Goal: Information Seeking & Learning: Learn about a topic

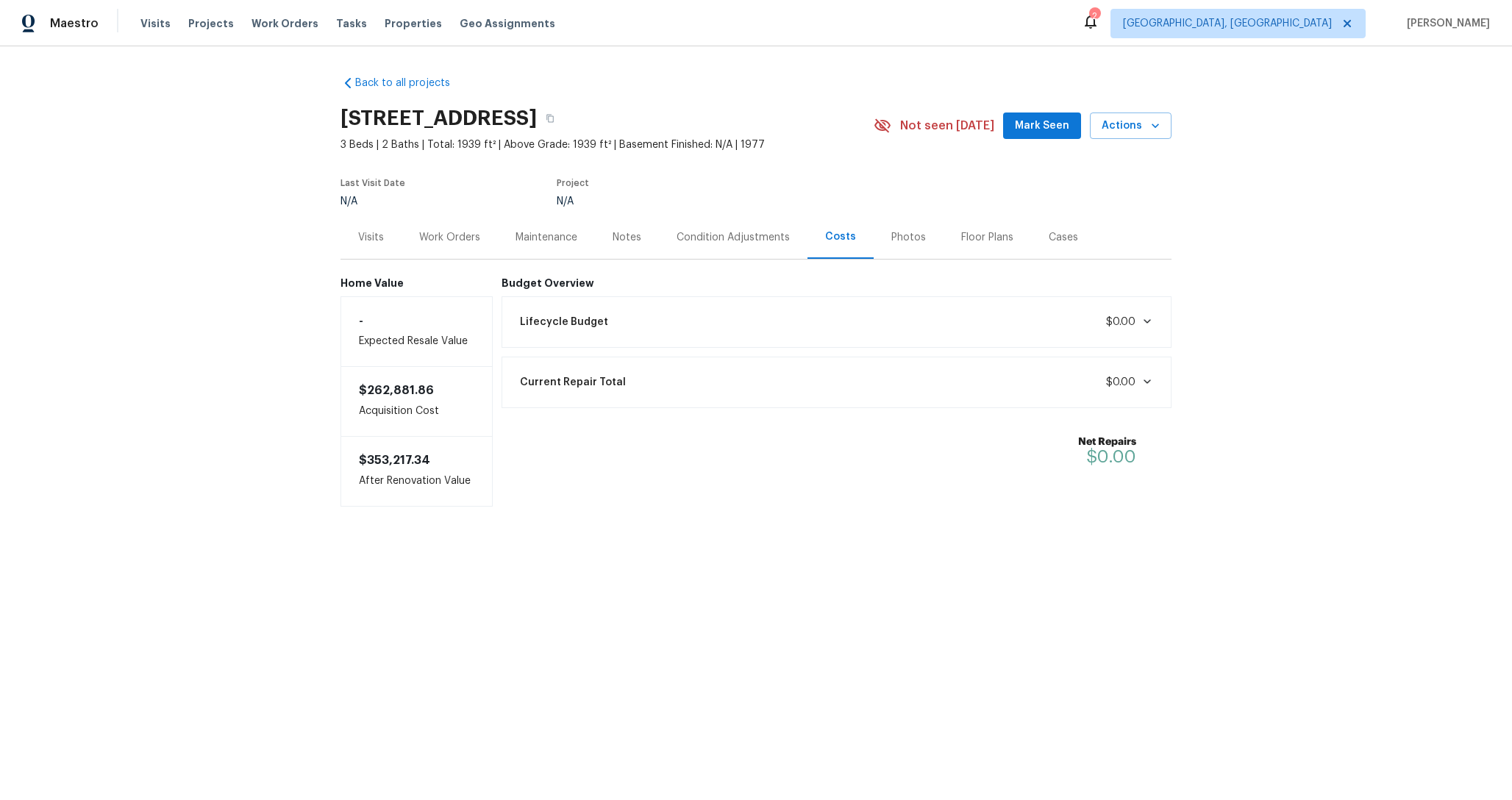
click at [777, 324] on div "Lifecycle Budget $0.00" at bounding box center [837, 322] width 651 height 32
click at [777, 322] on div "Lifecycle Budget $0.00" at bounding box center [837, 322] width 651 height 32
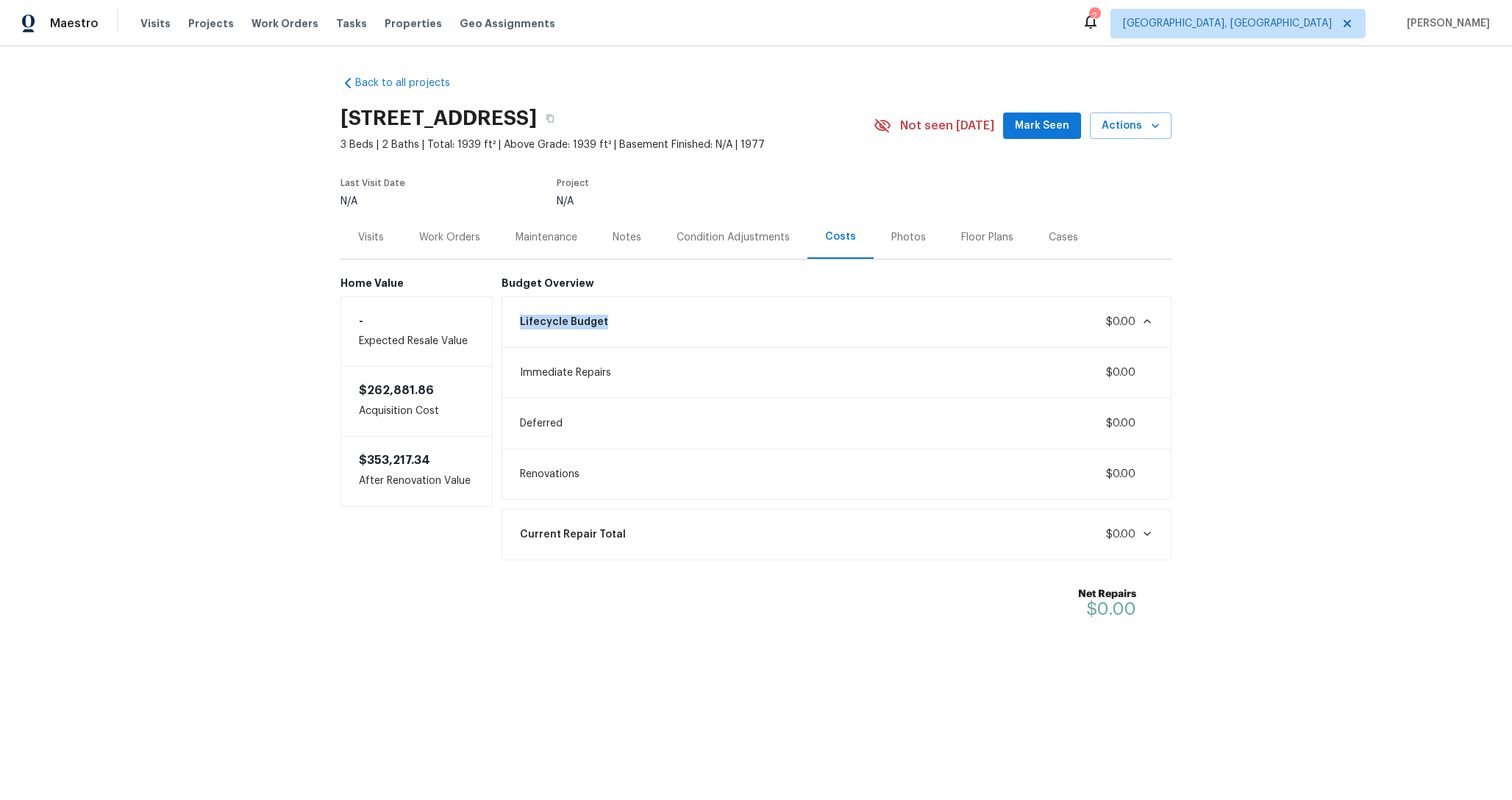
click at [777, 322] on div "Lifecycle Budget $0.00" at bounding box center [837, 322] width 651 height 32
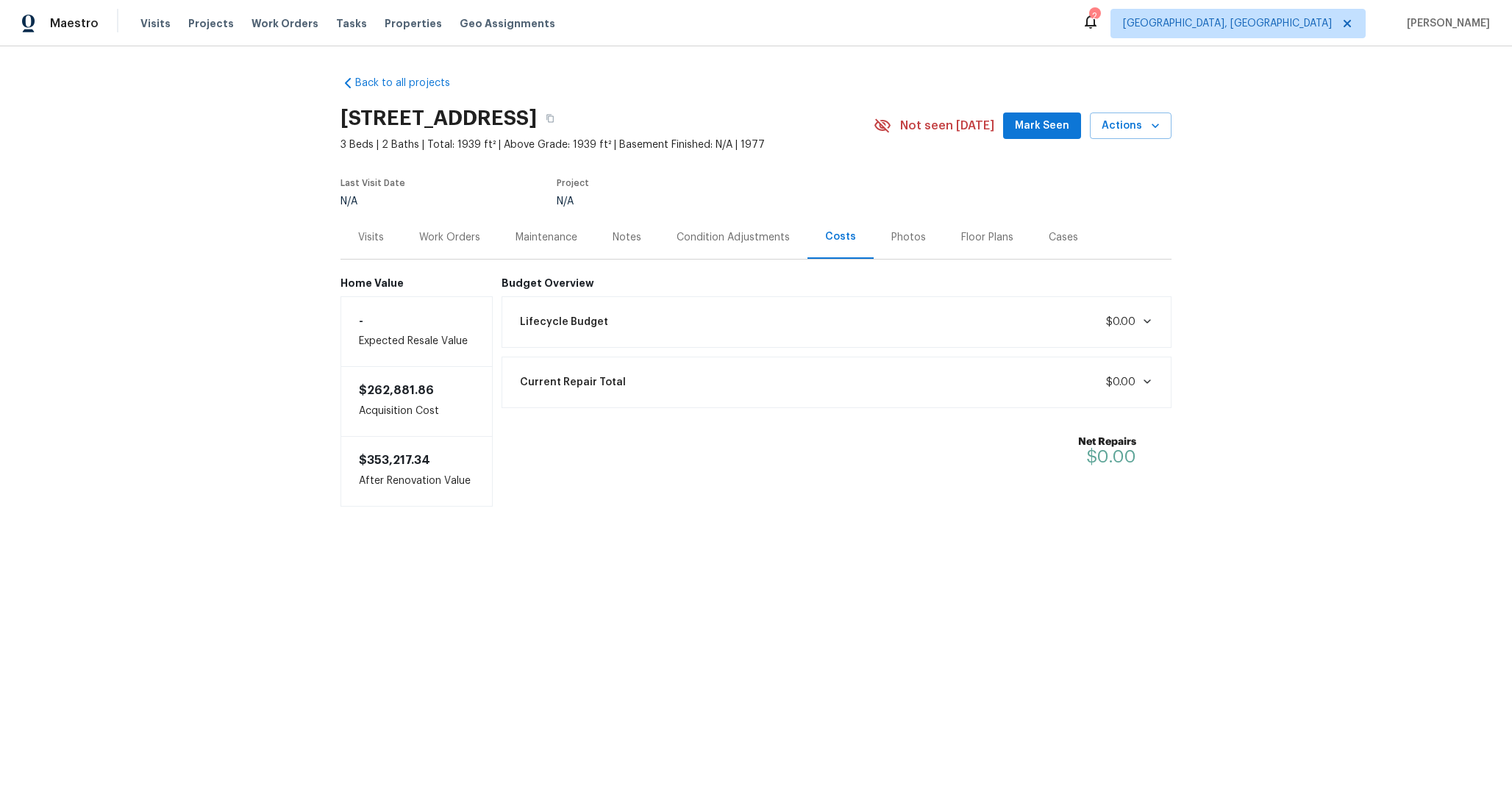
click at [226, 217] on div "Back to all projects 3142 Bluestem Dr, Garland, TX 75044 3 Beds | 2 Baths | Tot…" at bounding box center [756, 321] width 1512 height 549
click at [781, 307] on div "Lifecycle Budget $0.00" at bounding box center [837, 322] width 651 height 32
click at [777, 321] on div "Lifecycle Budget $0.00" at bounding box center [837, 322] width 651 height 32
click at [696, 241] on div "Condition Adjustments" at bounding box center [732, 238] width 113 height 15
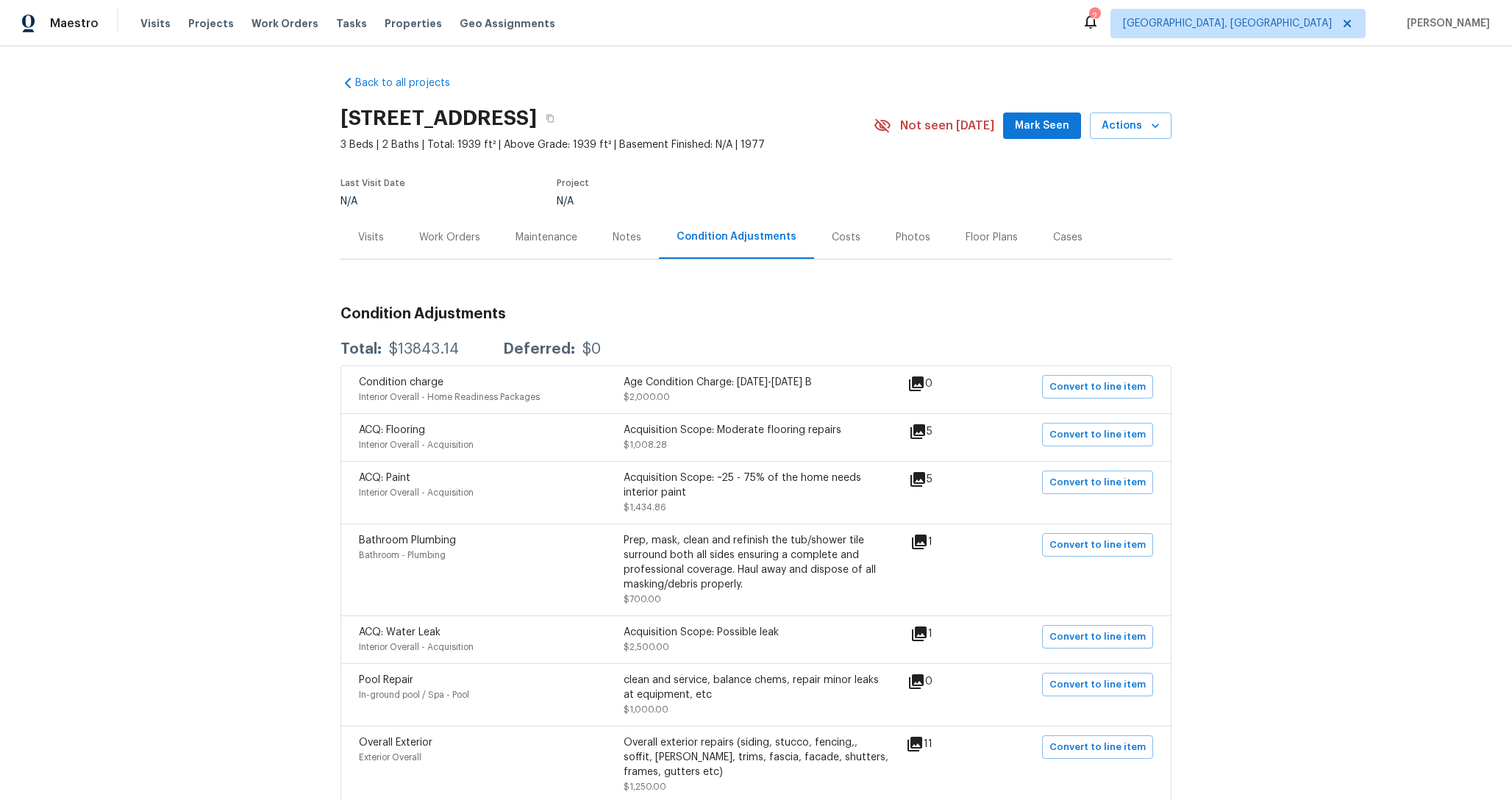
click at [831, 241] on div "Costs" at bounding box center [846, 238] width 28 height 15
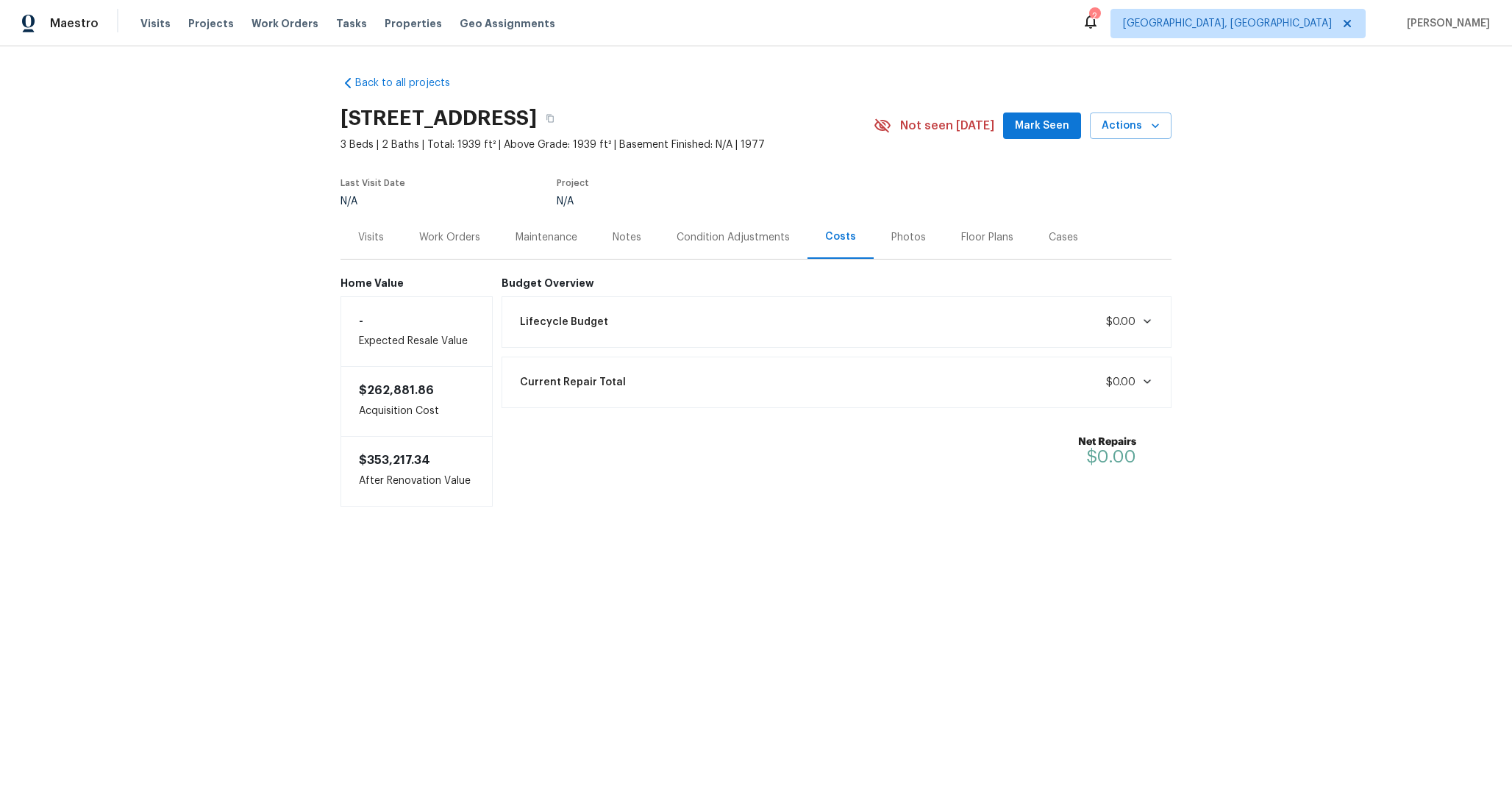
click at [777, 325] on div "Lifecycle Budget $0.00" at bounding box center [837, 322] width 651 height 32
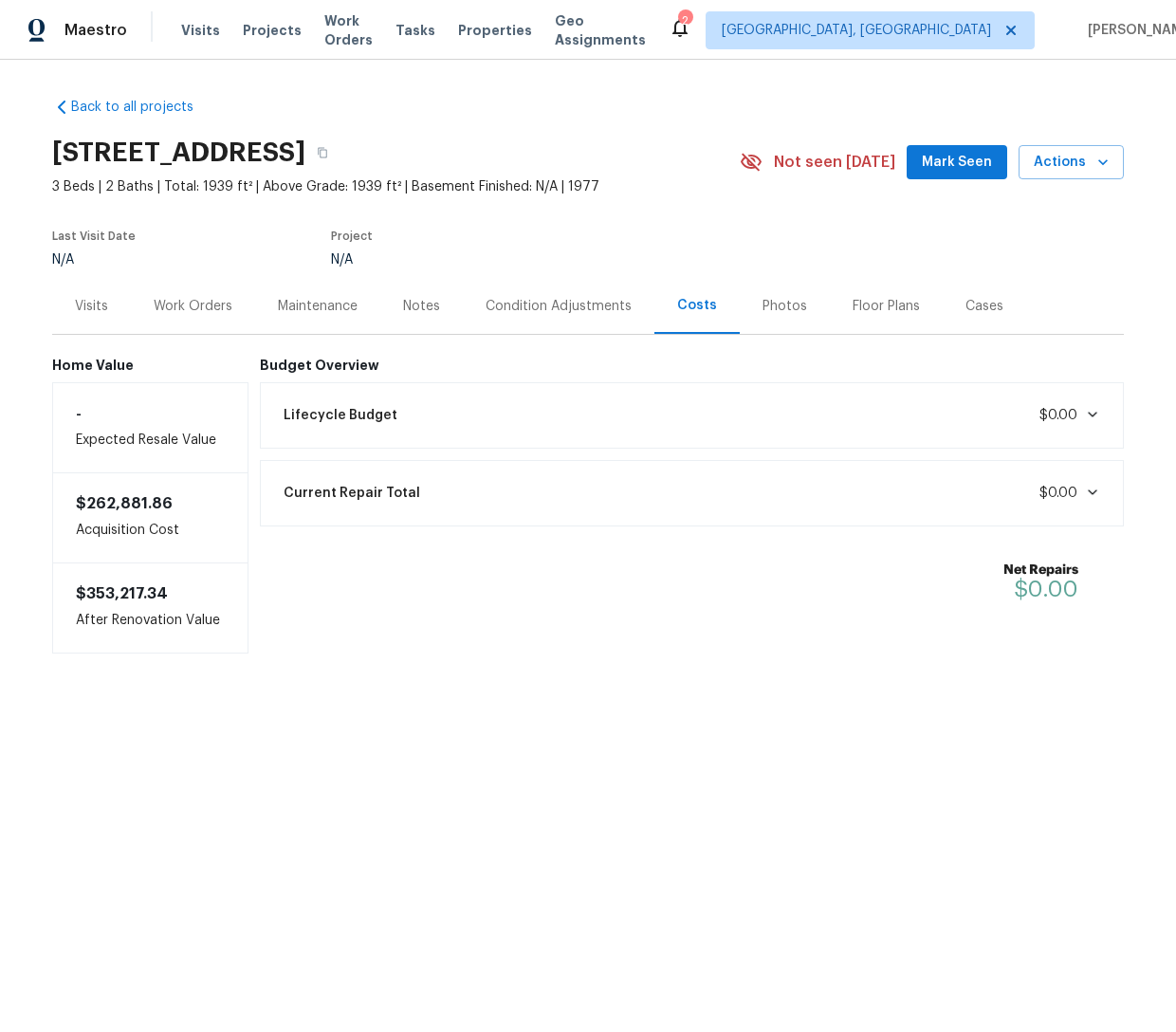
click at [334, 303] on div "Maintenance" at bounding box center [317, 307] width 79 height 19
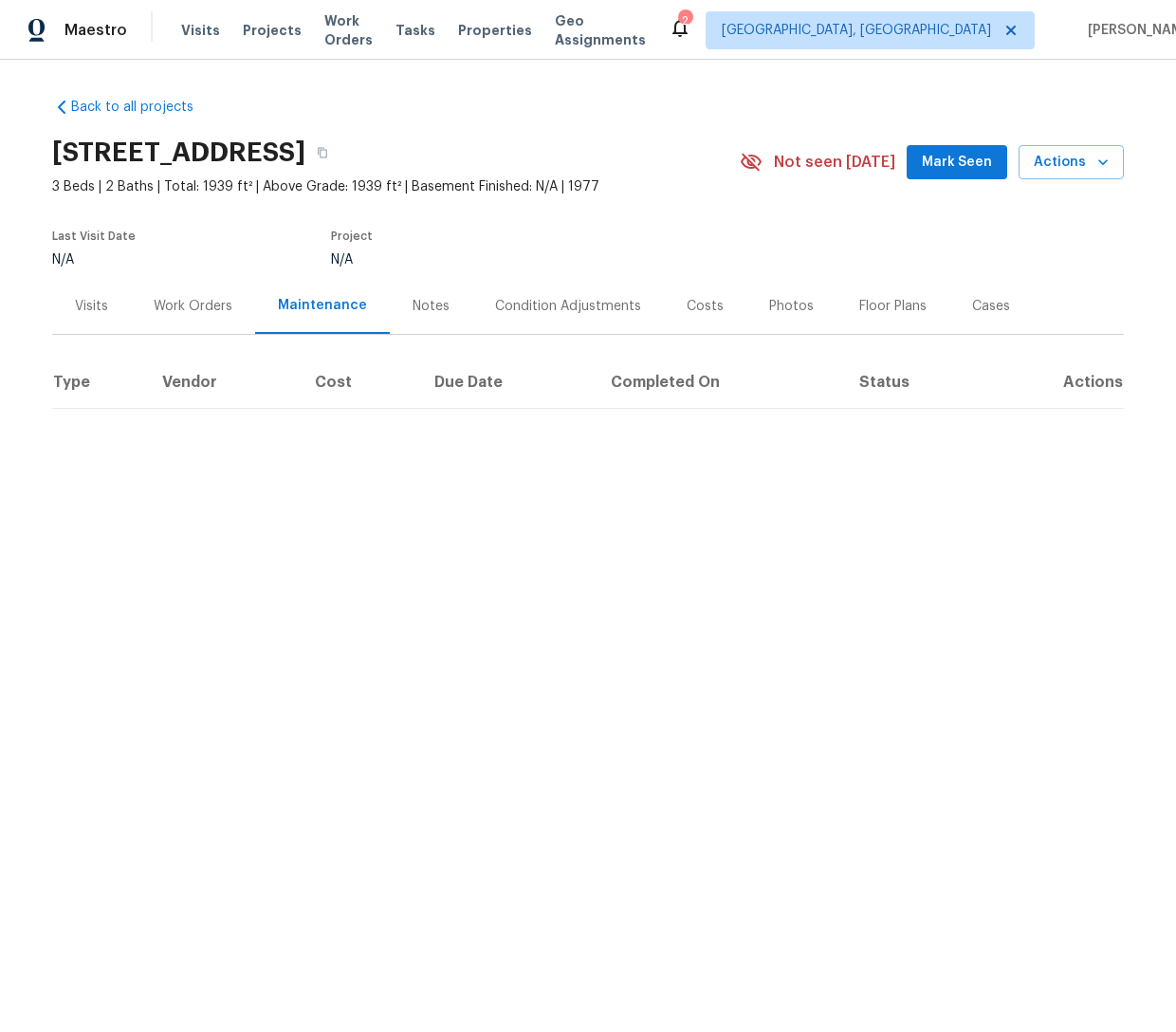
click at [437, 312] on div "Notes" at bounding box center [431, 307] width 37 height 19
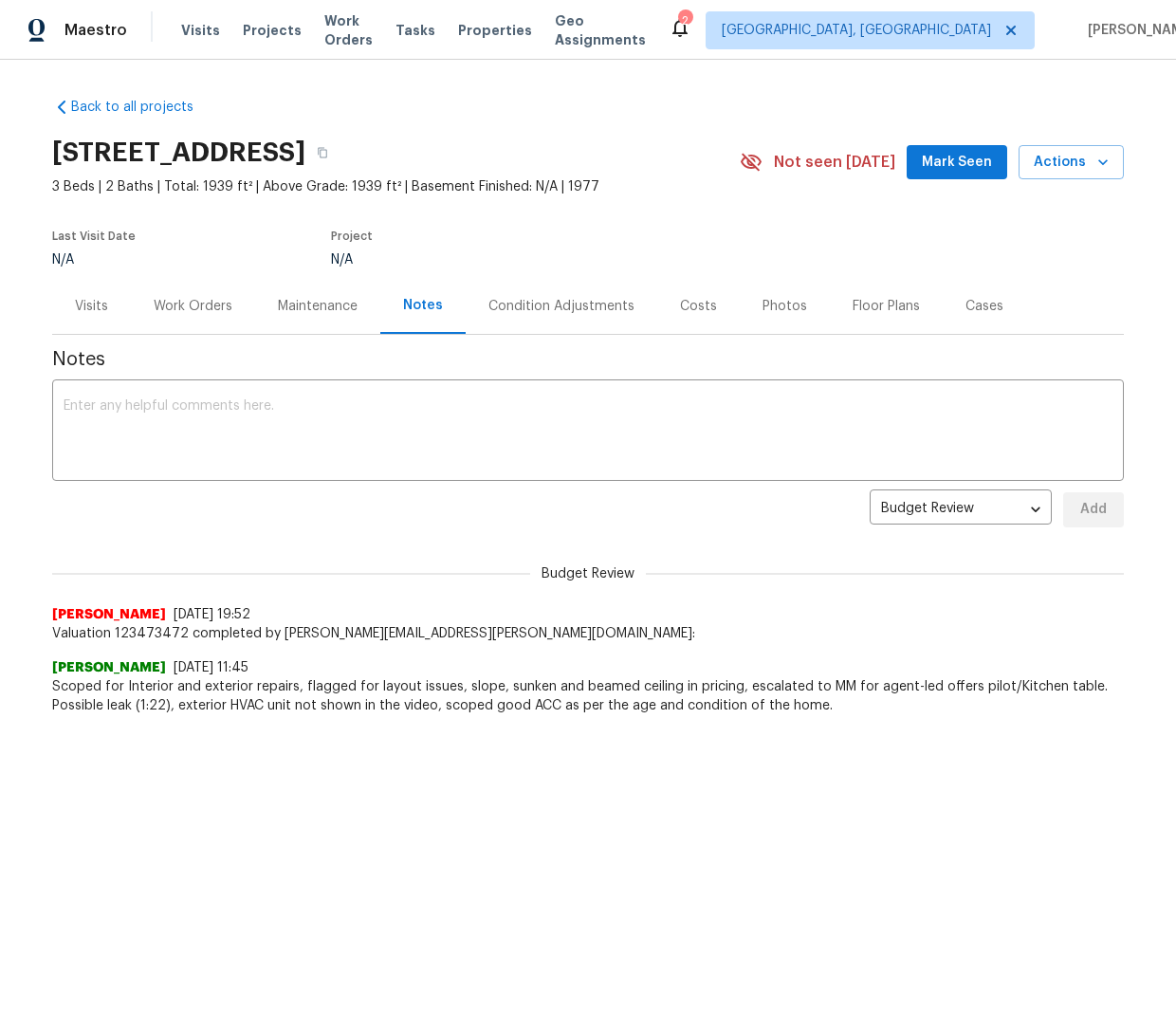
click at [305, 298] on div "Maintenance" at bounding box center [317, 307] width 79 height 19
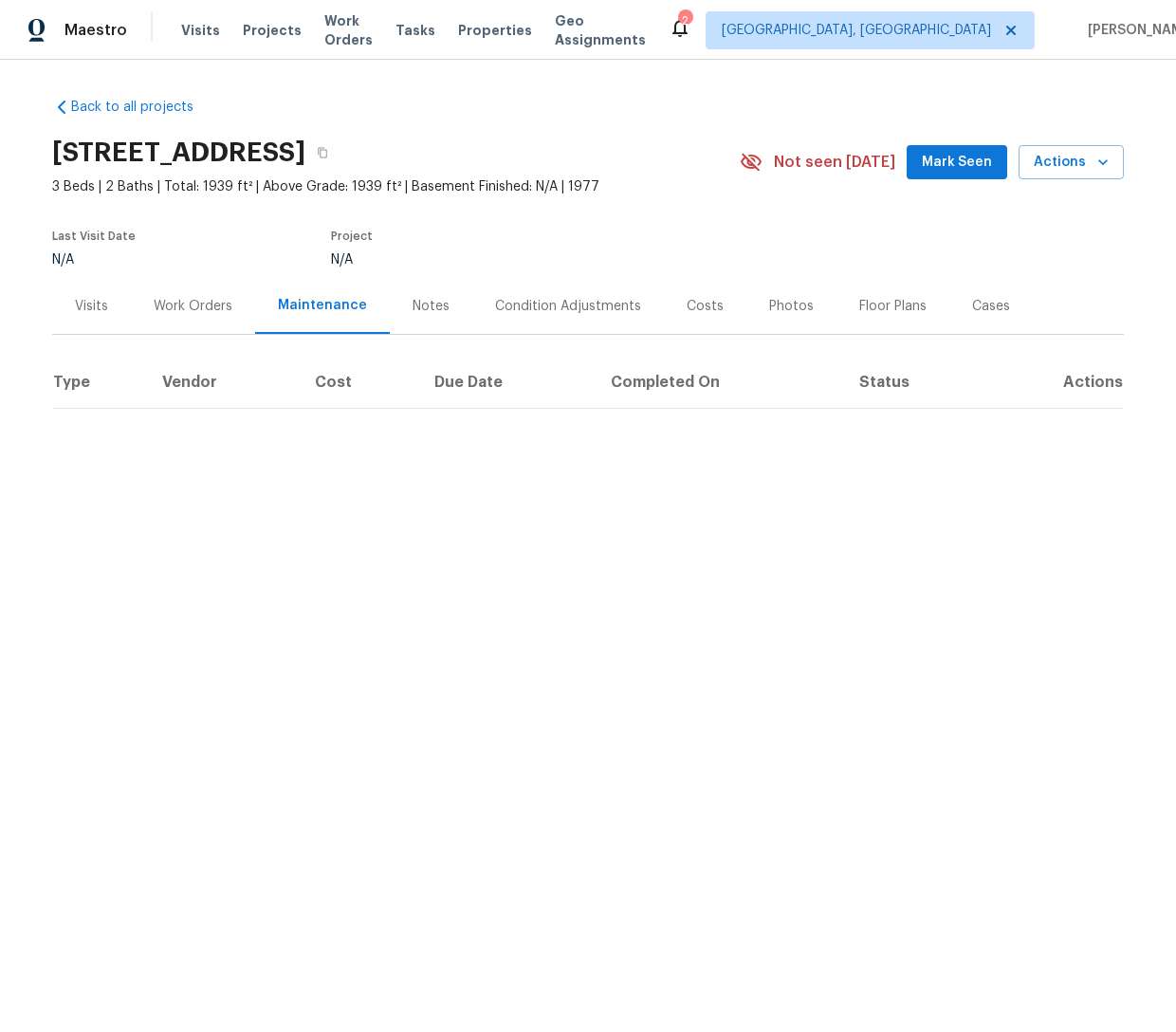
click at [562, 322] on div "Condition Adjustments" at bounding box center [568, 306] width 191 height 56
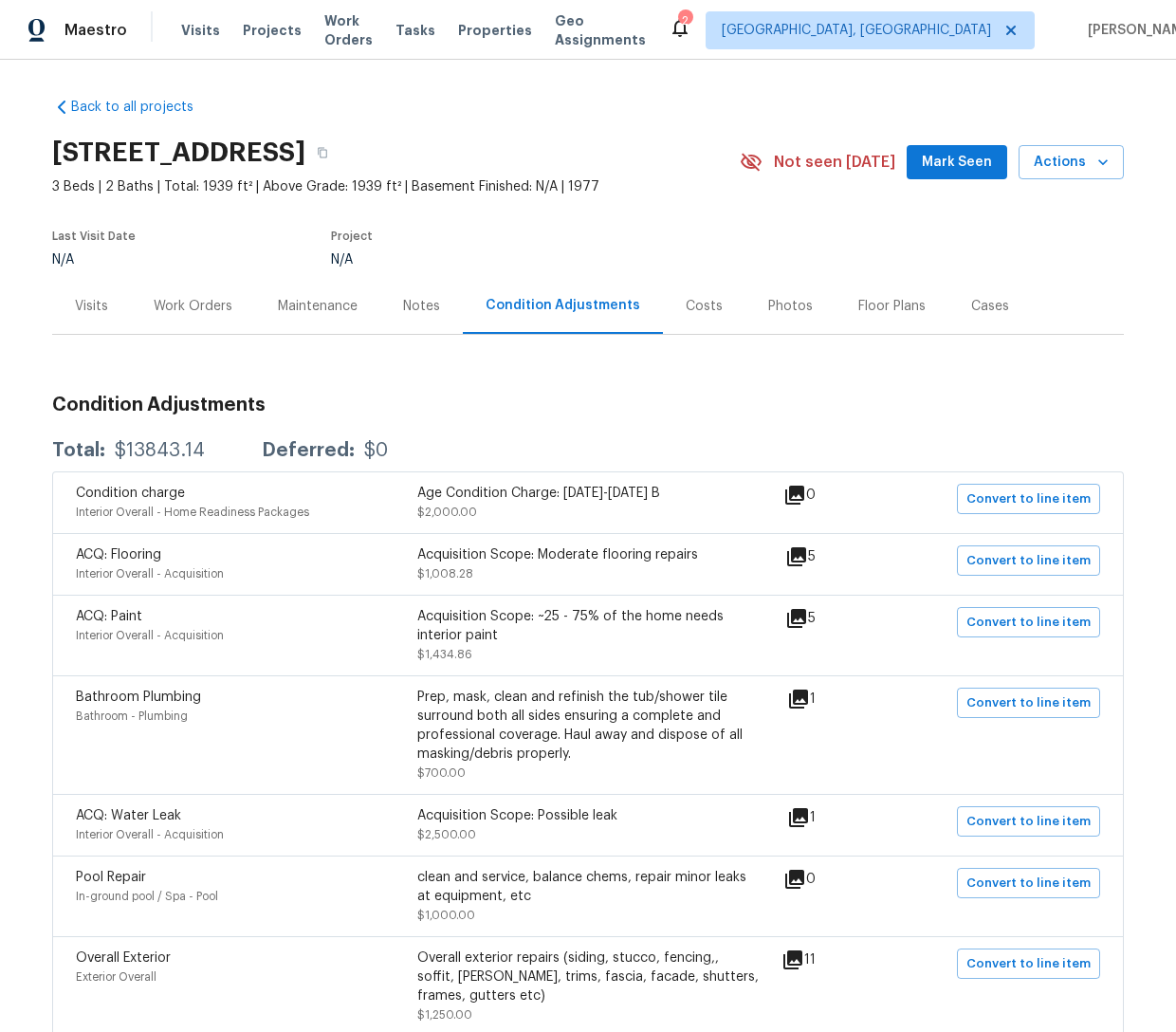
click at [698, 315] on div "Costs" at bounding box center [704, 306] width 82 height 56
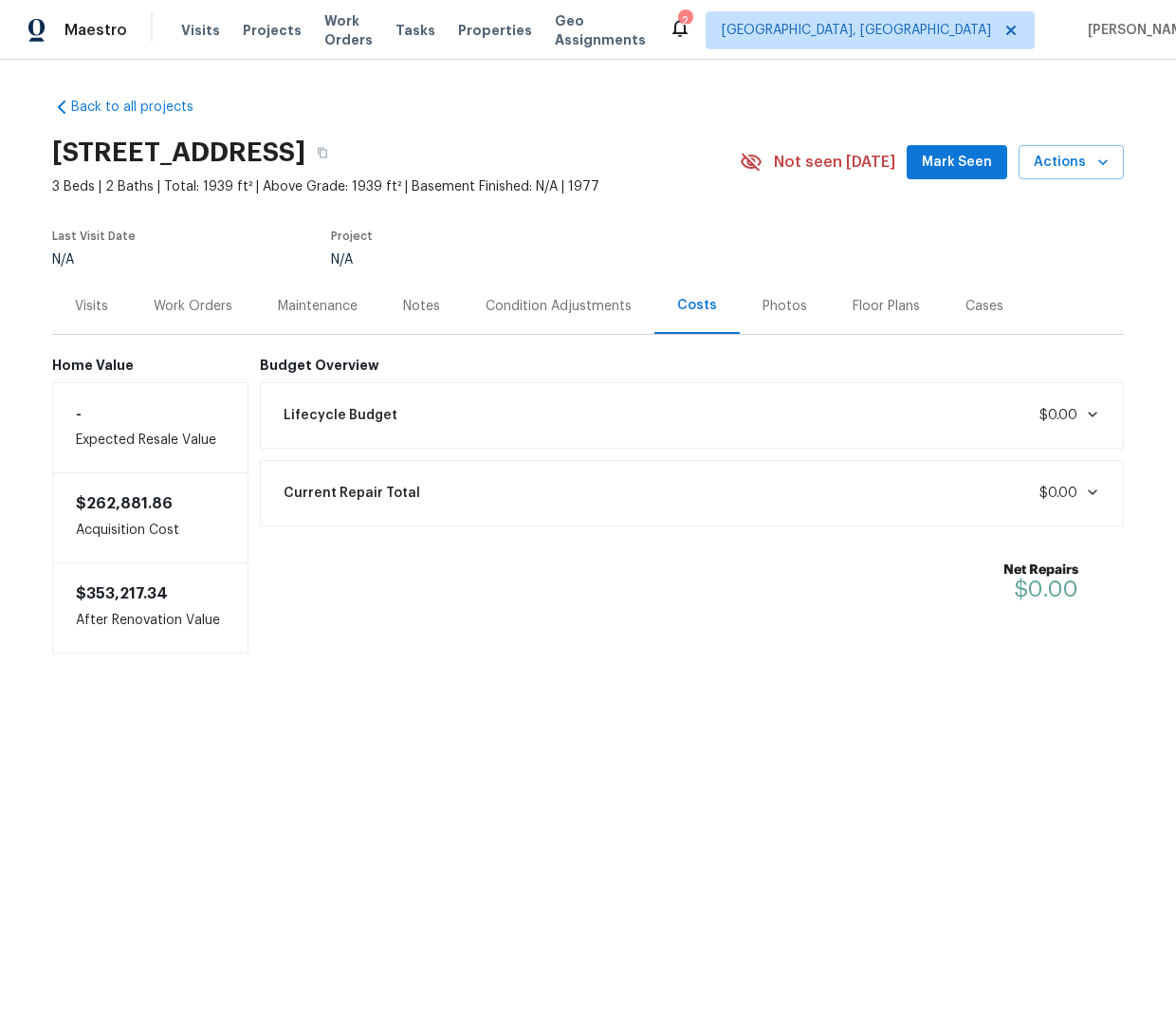
click at [579, 415] on div "Lifecycle Budget $0.00" at bounding box center [692, 415] width 840 height 42
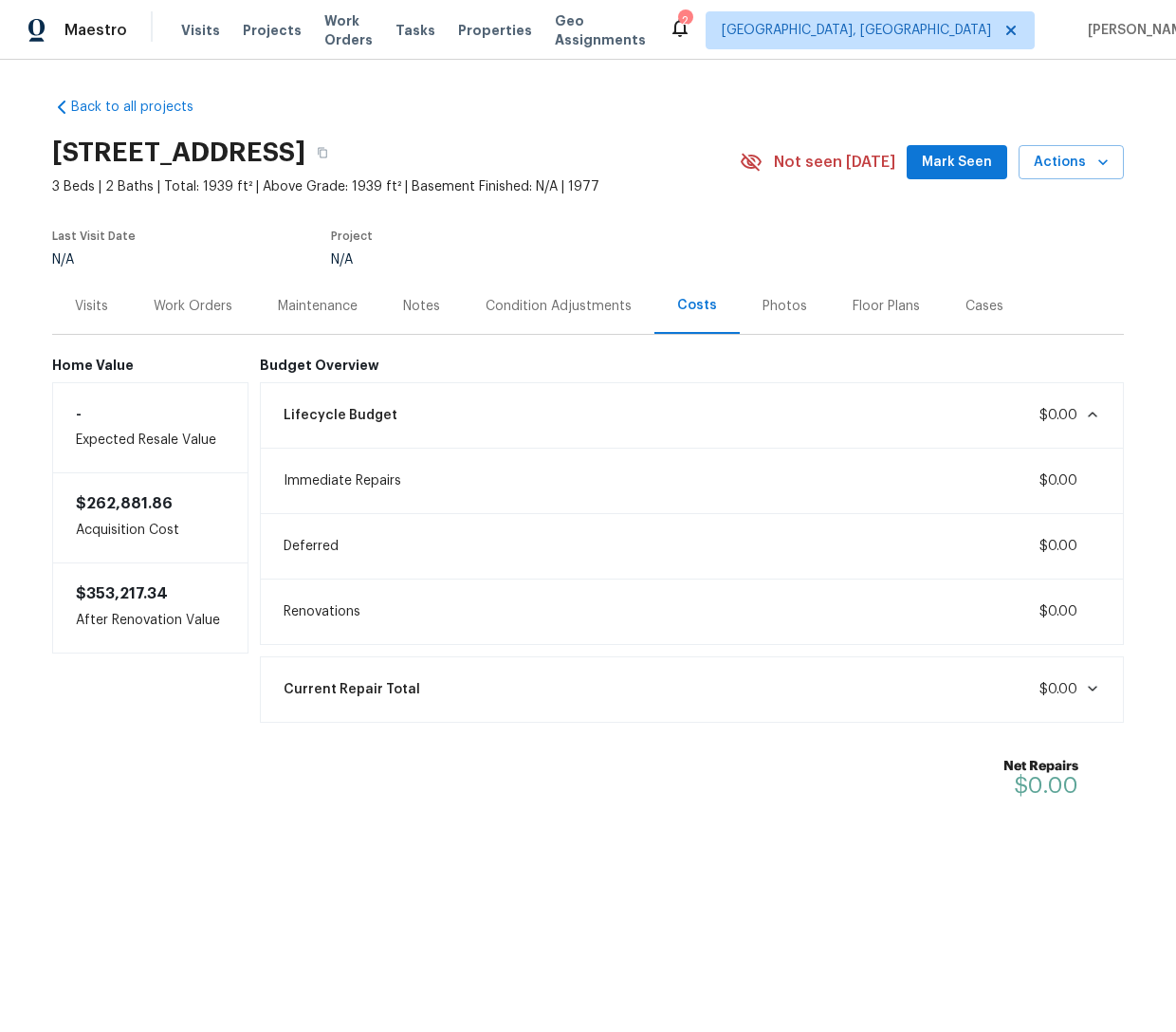
click at [579, 413] on div "Lifecycle Budget $0.00" at bounding box center [692, 415] width 840 height 42
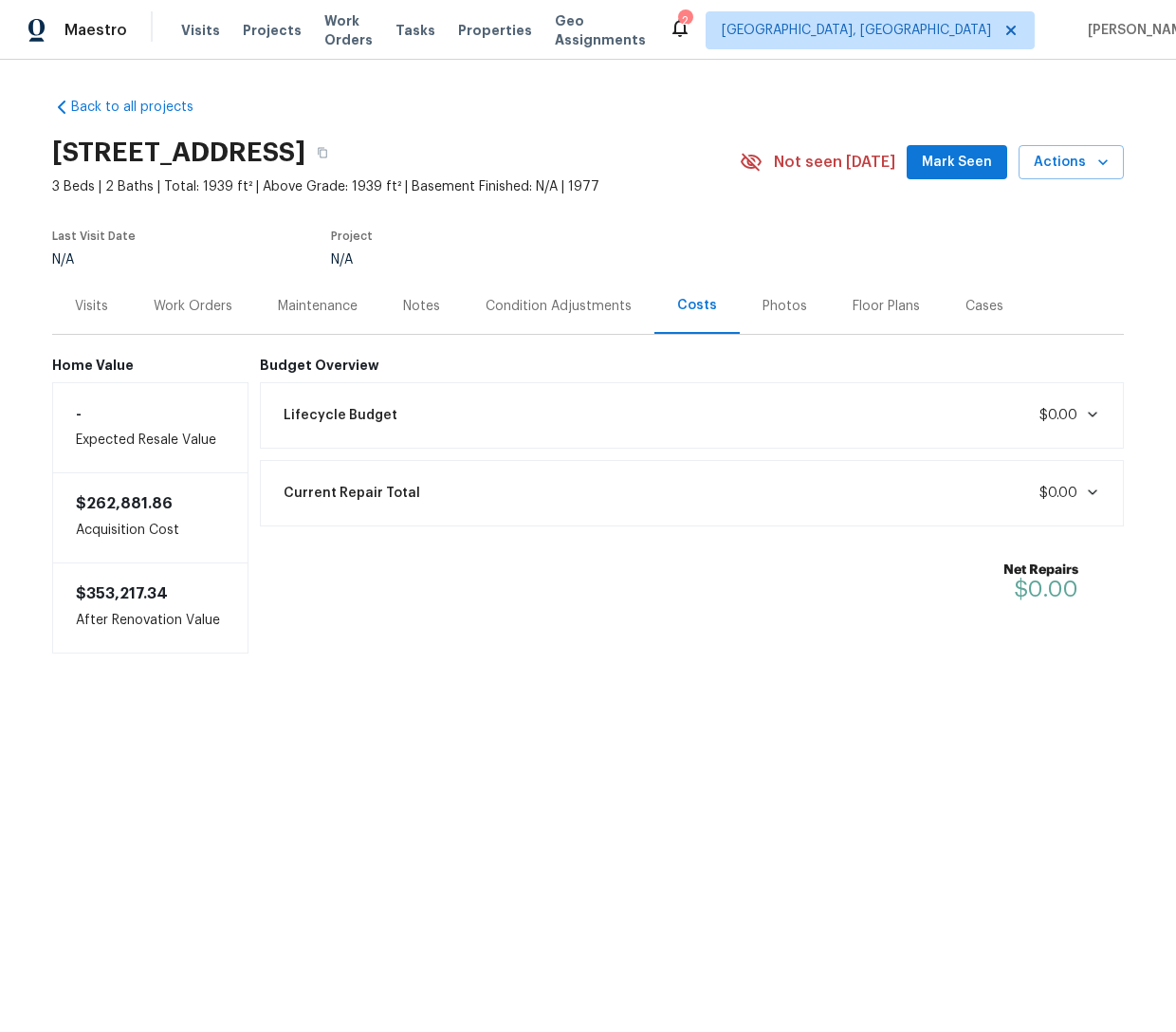
click at [358, 290] on div "Maintenance" at bounding box center [317, 306] width 125 height 56
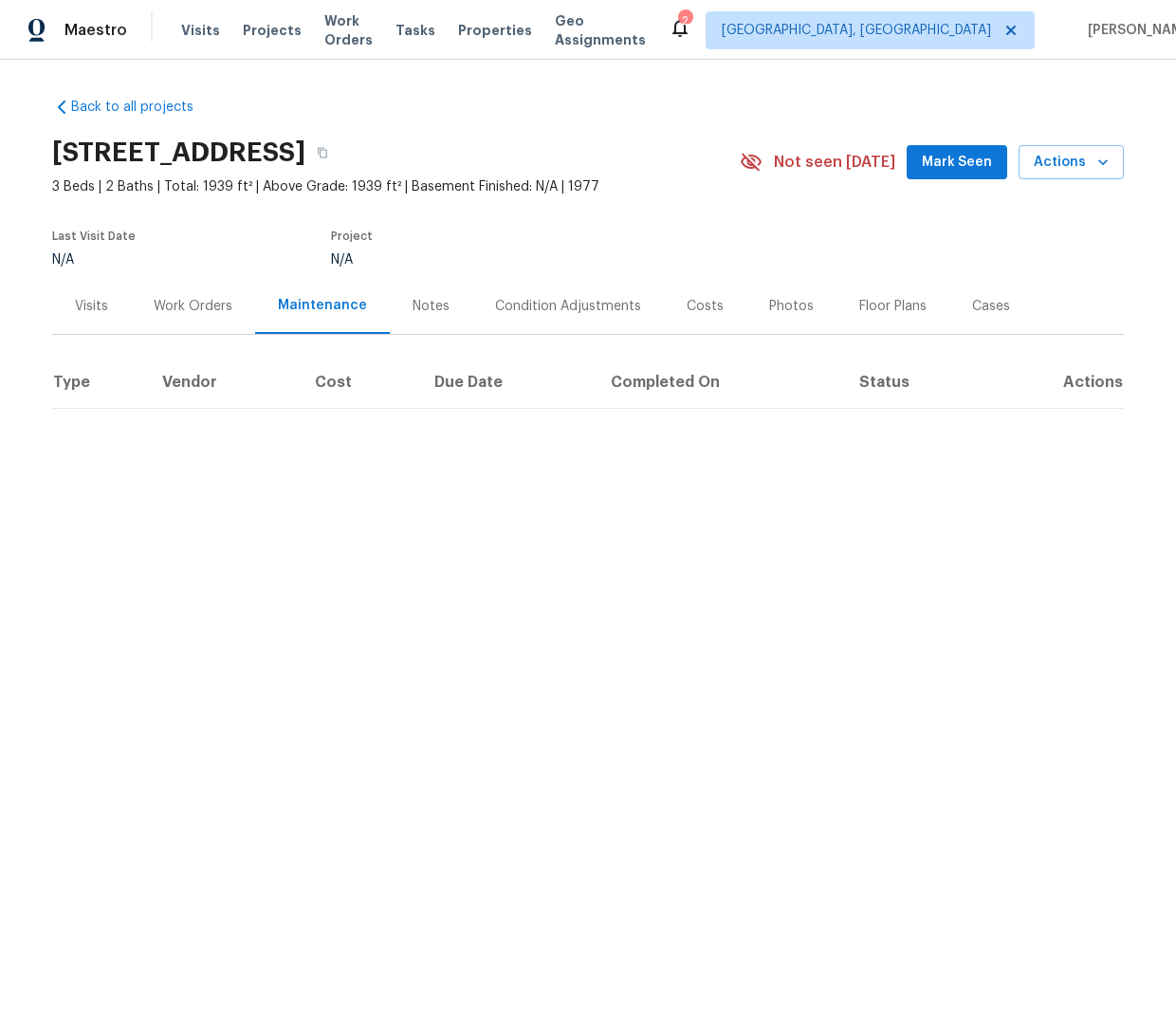
click at [413, 304] on div "Notes" at bounding box center [431, 307] width 37 height 19
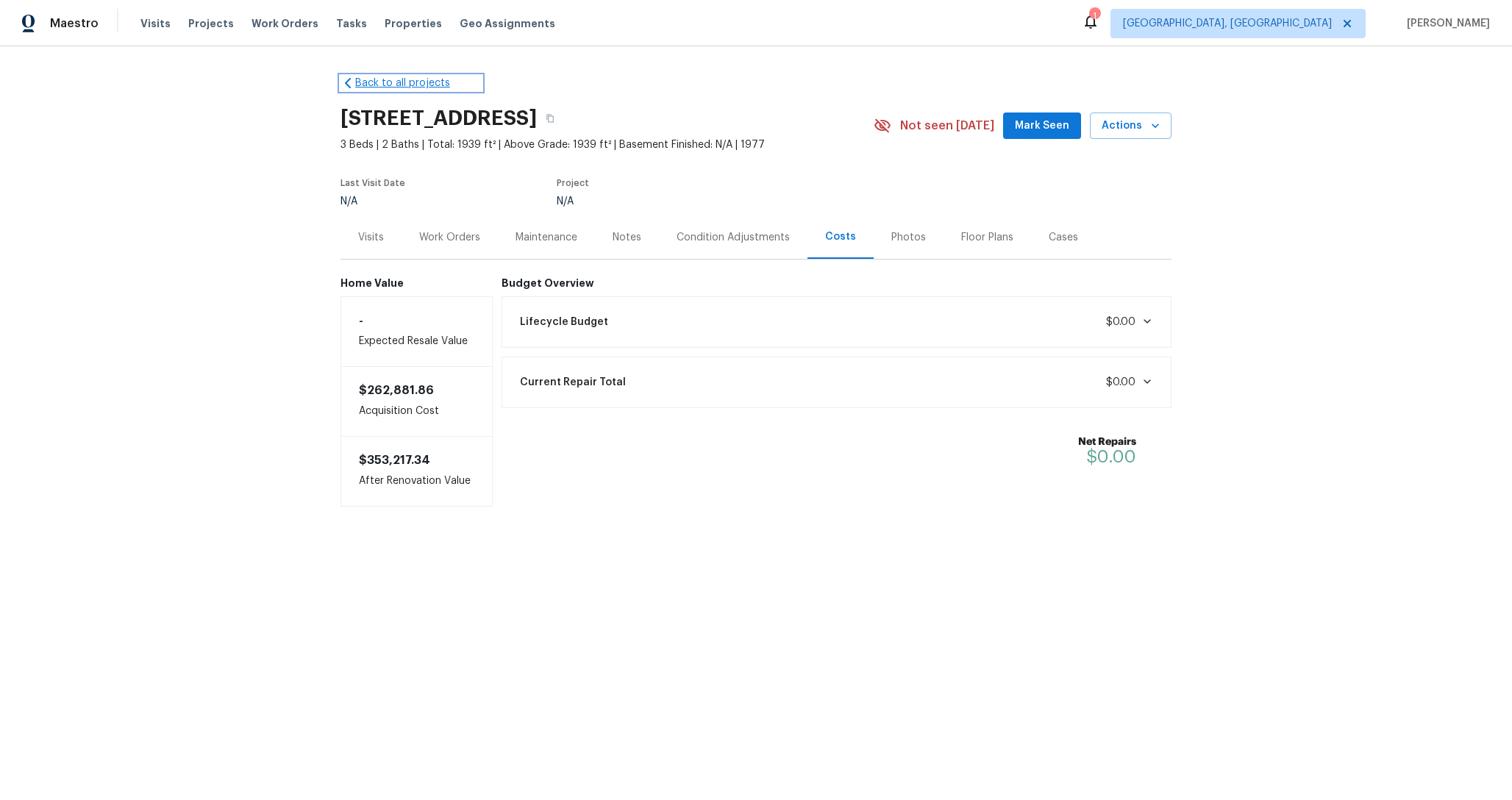
click at [400, 84] on link "Back to all projects" at bounding box center [411, 83] width 141 height 15
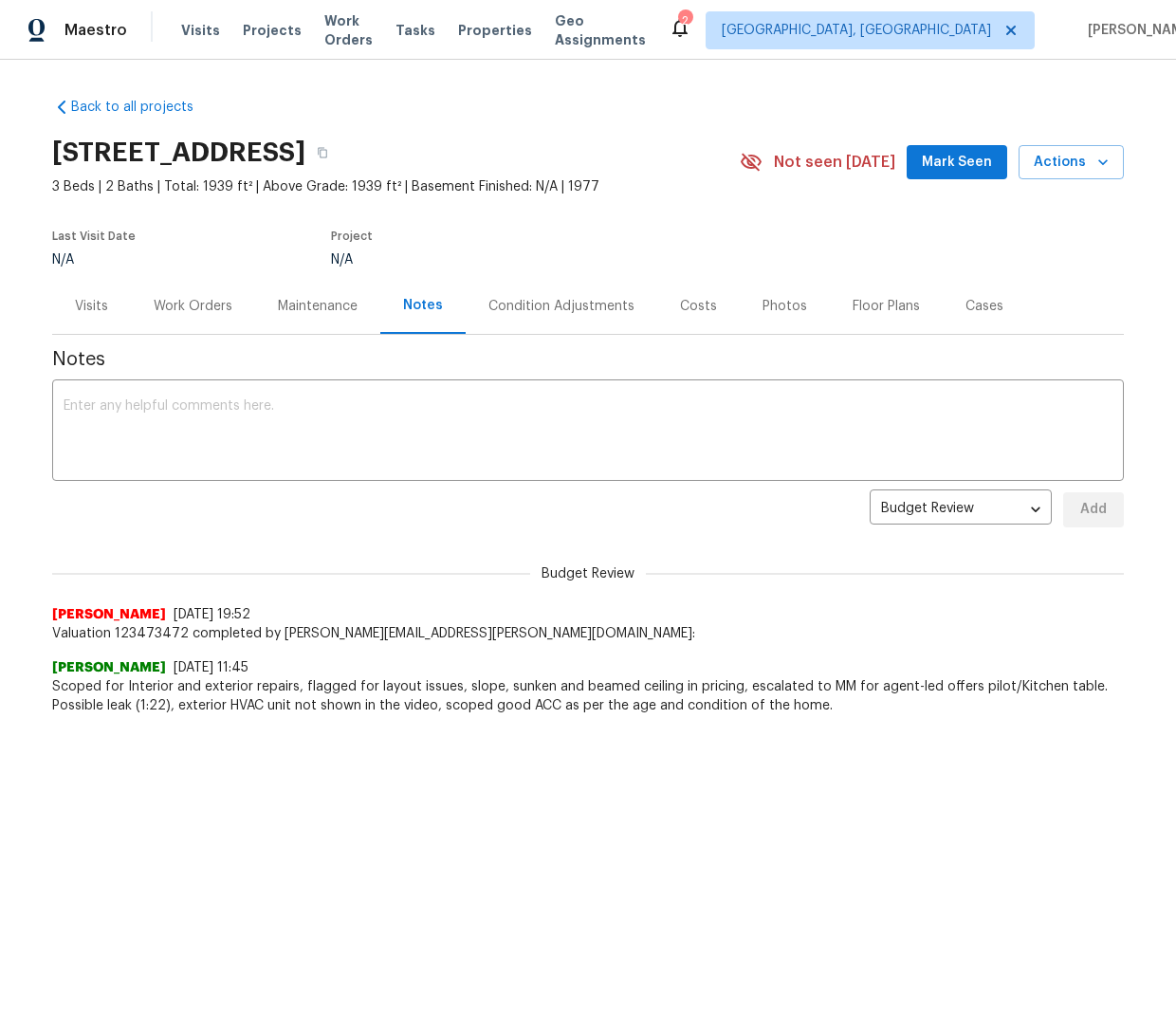
click at [559, 304] on div "Condition Adjustments" at bounding box center [561, 307] width 146 height 19
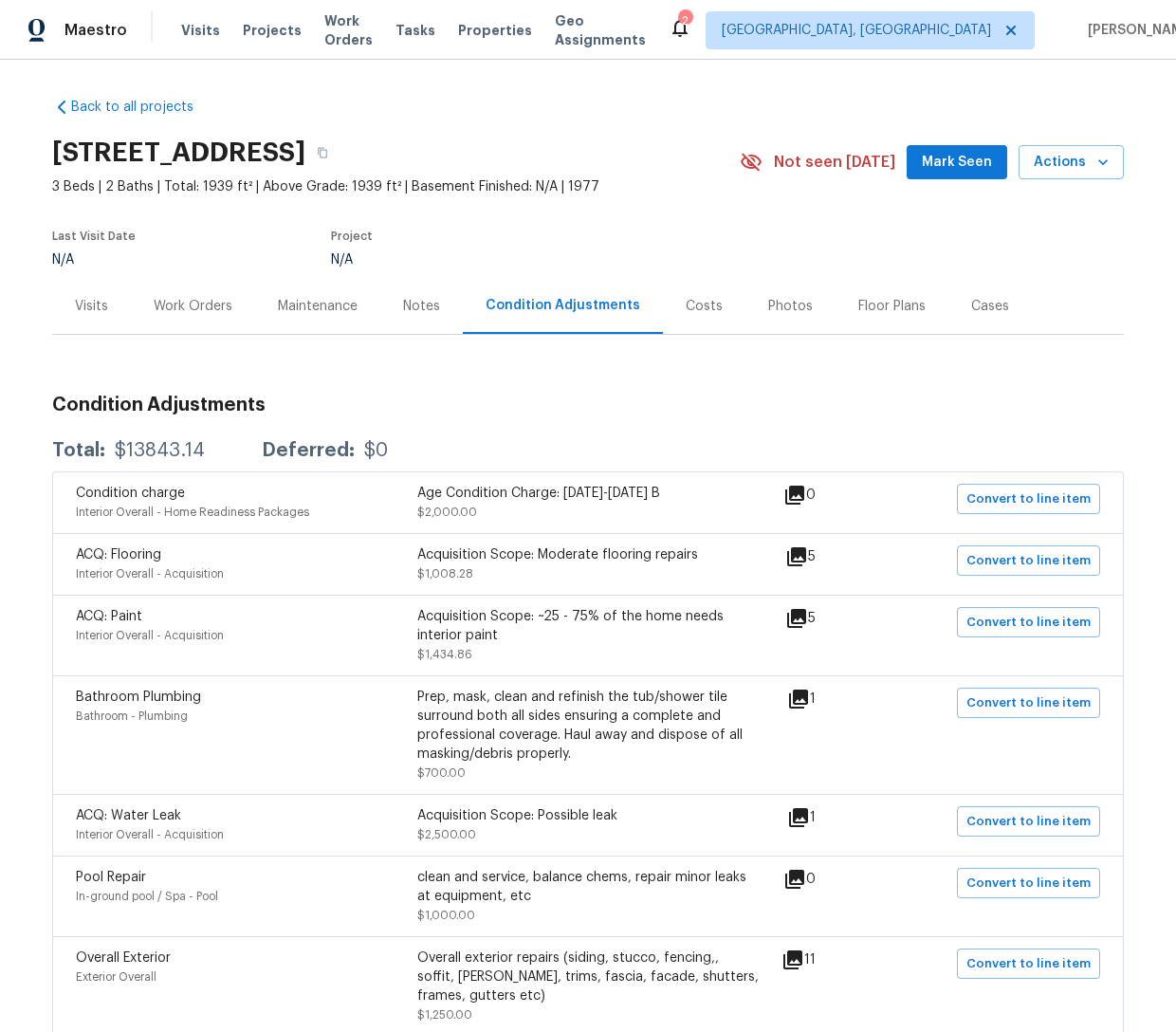
click at [692, 320] on div "Costs" at bounding box center [704, 306] width 82 height 56
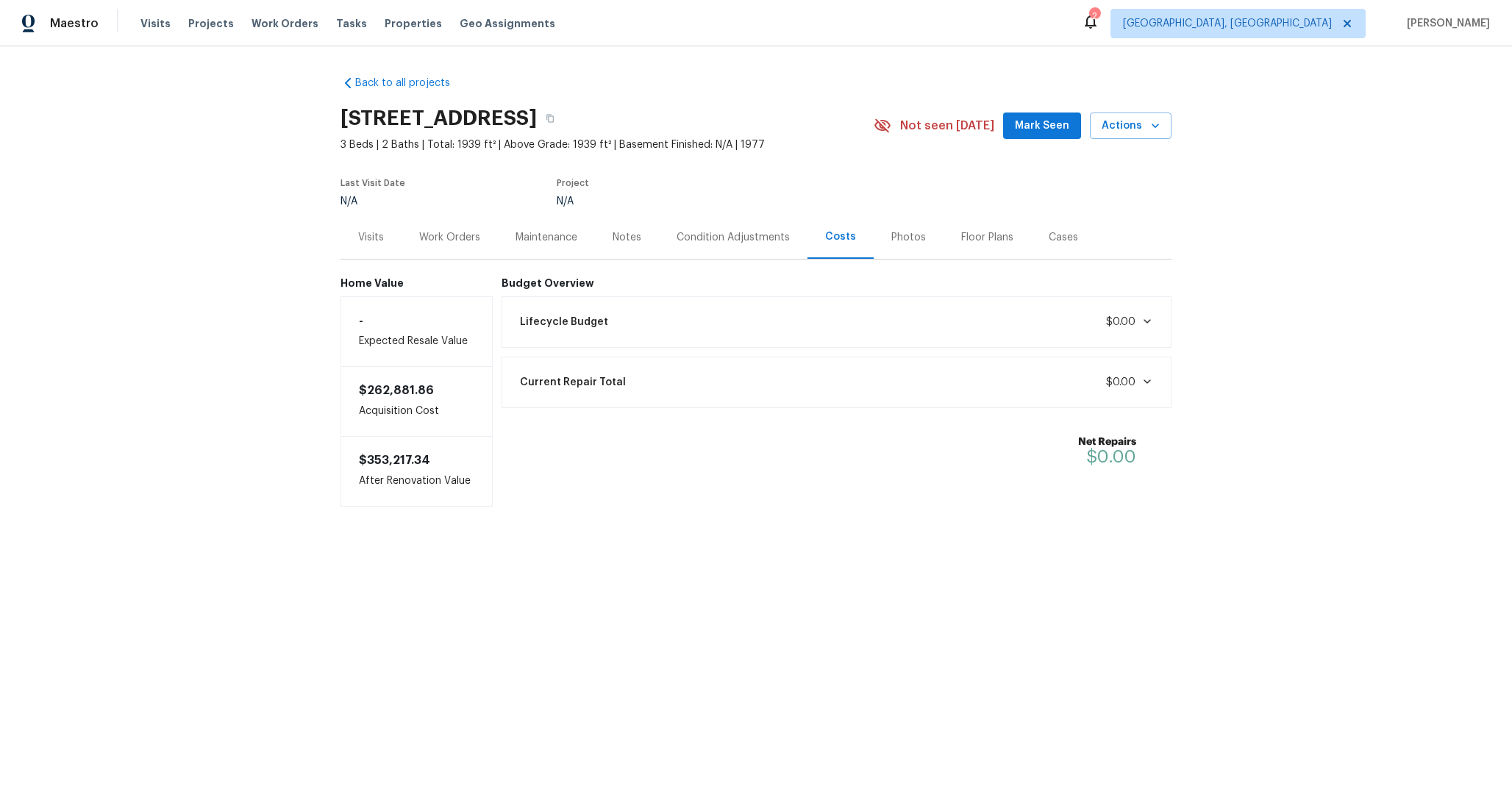
click at [942, 346] on div "Lifecycle Budget $0.00" at bounding box center [837, 322] width 671 height 52
click at [938, 328] on div "Lifecycle Budget $0.00" at bounding box center [837, 322] width 651 height 32
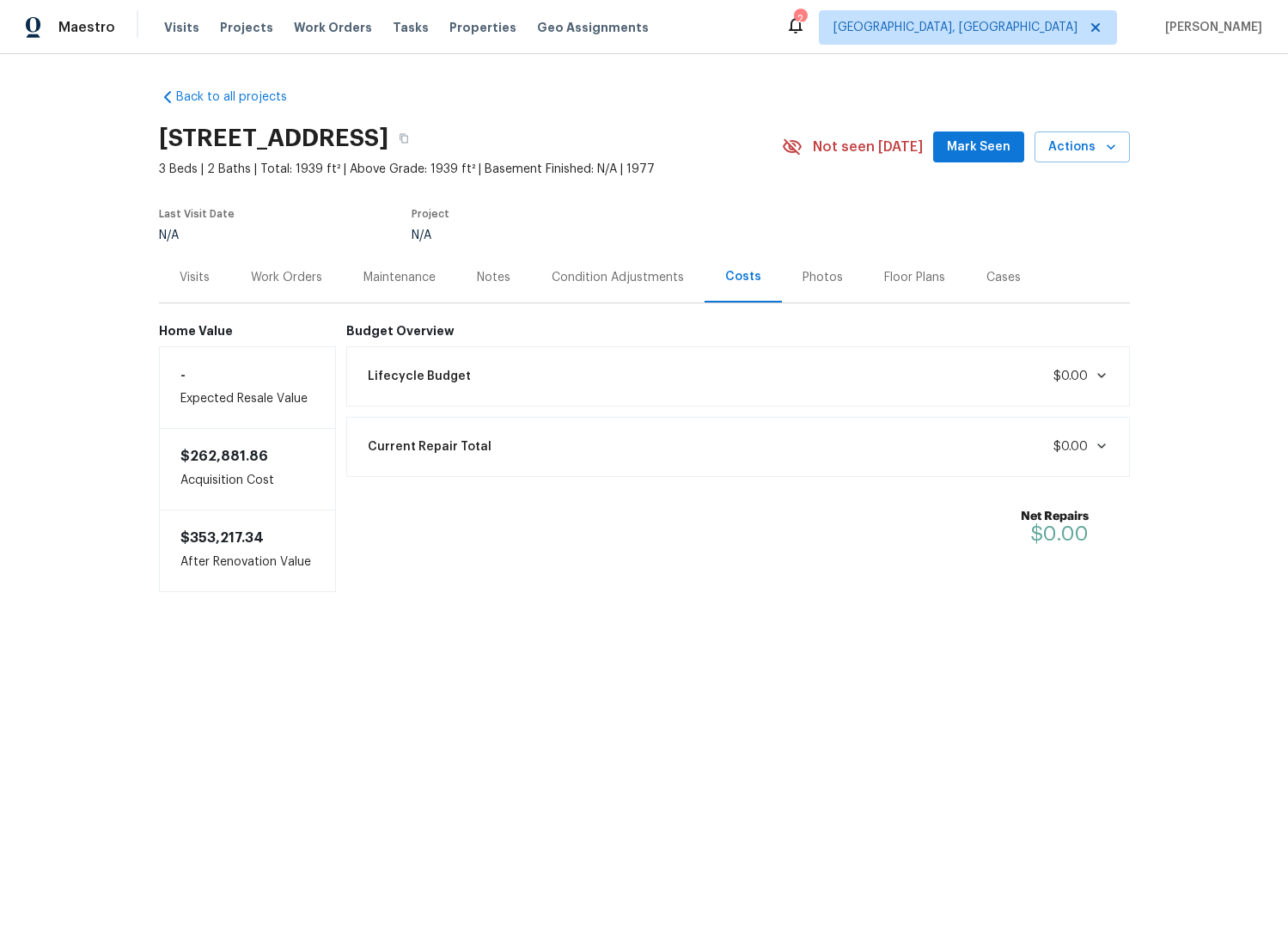
click at [182, 696] on html "Maestro Visits Projects Work Orders Tasks Properties Geo Assignments 2 [GEOGRAP…" at bounding box center [644, 348] width 1288 height 696
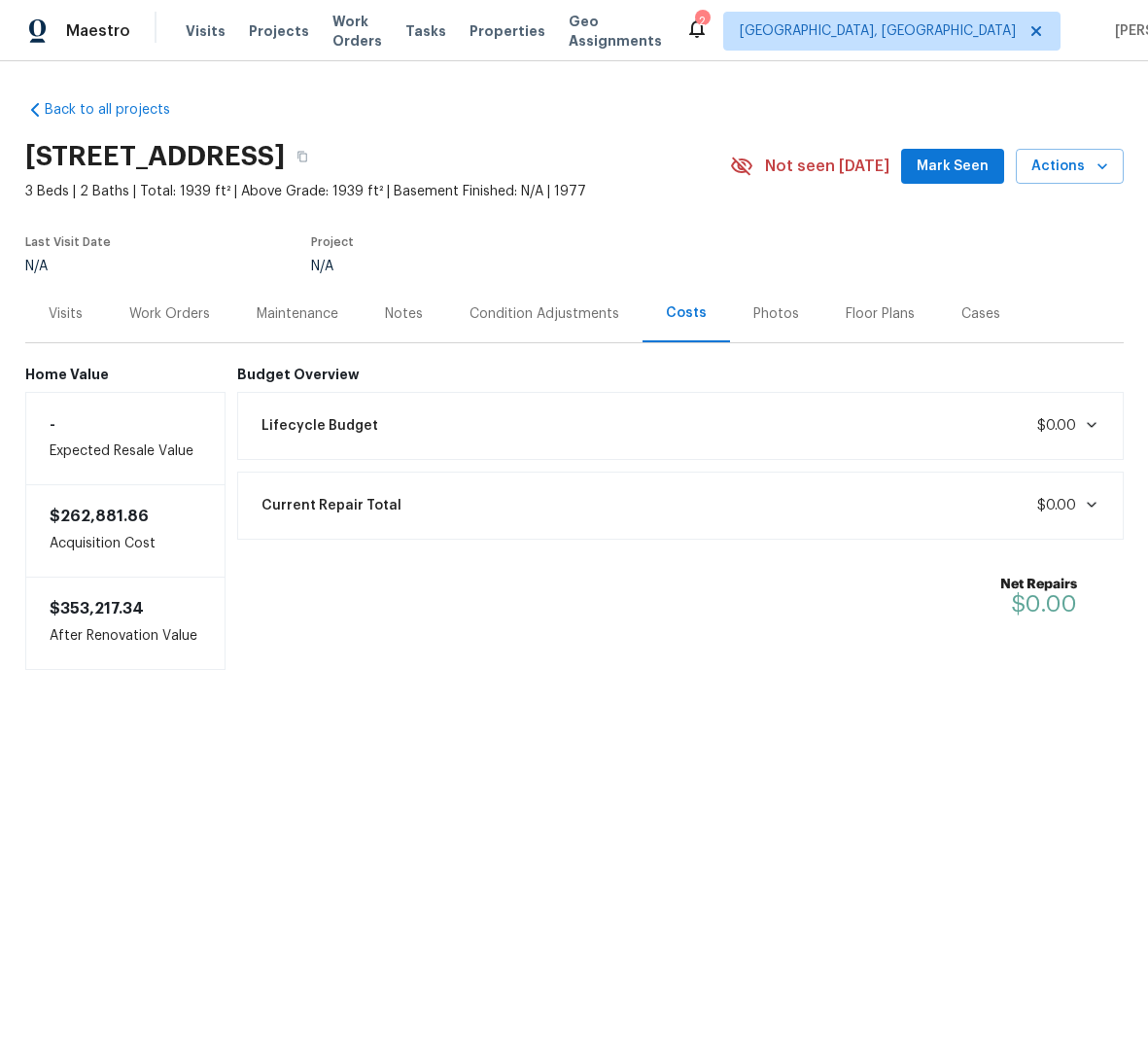
click at [401, 421] on div "Lifecycle Budget $0.00" at bounding box center [680, 425] width 861 height 43
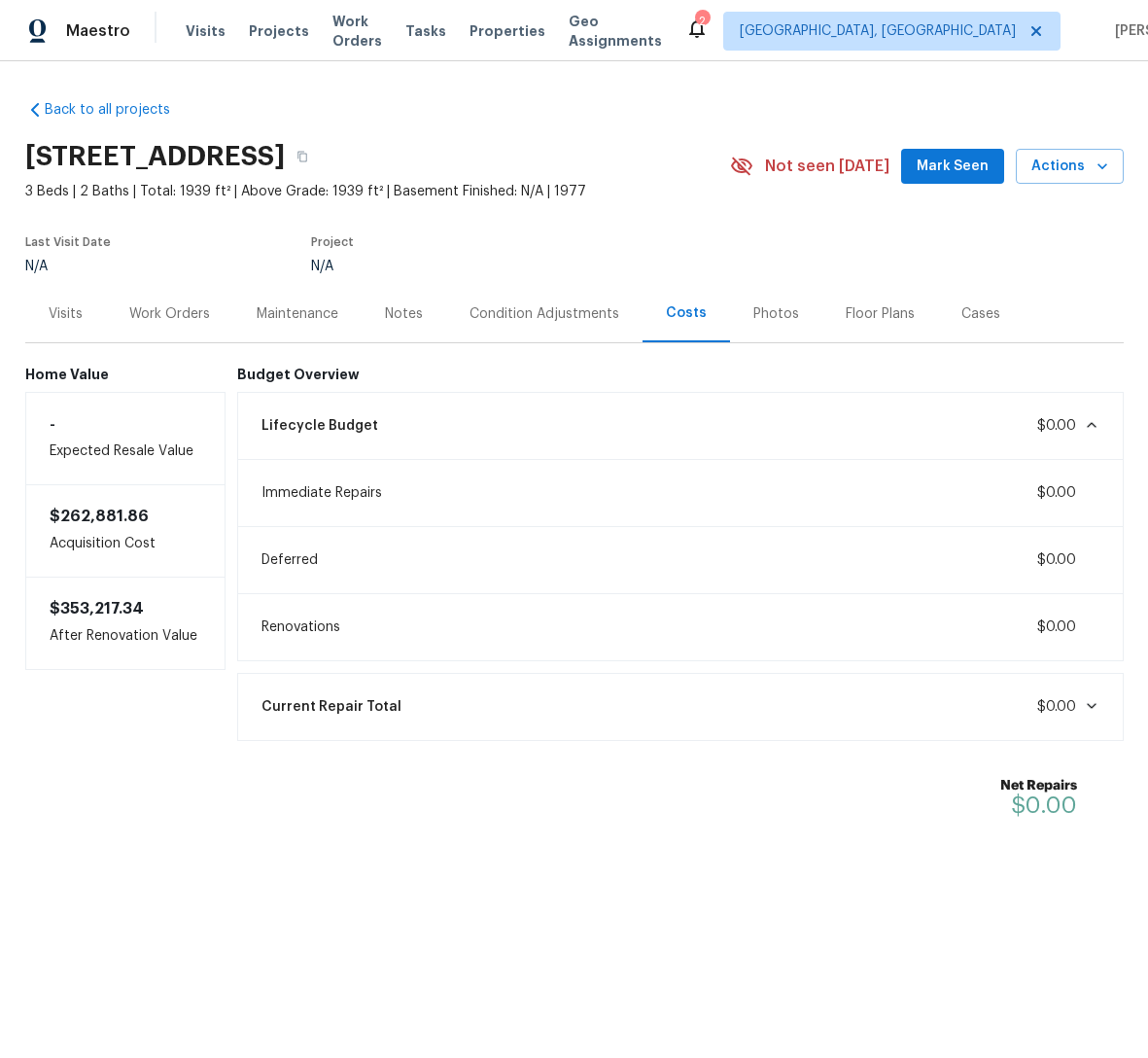
click at [401, 421] on div "Lifecycle Budget $0.00" at bounding box center [680, 425] width 861 height 43
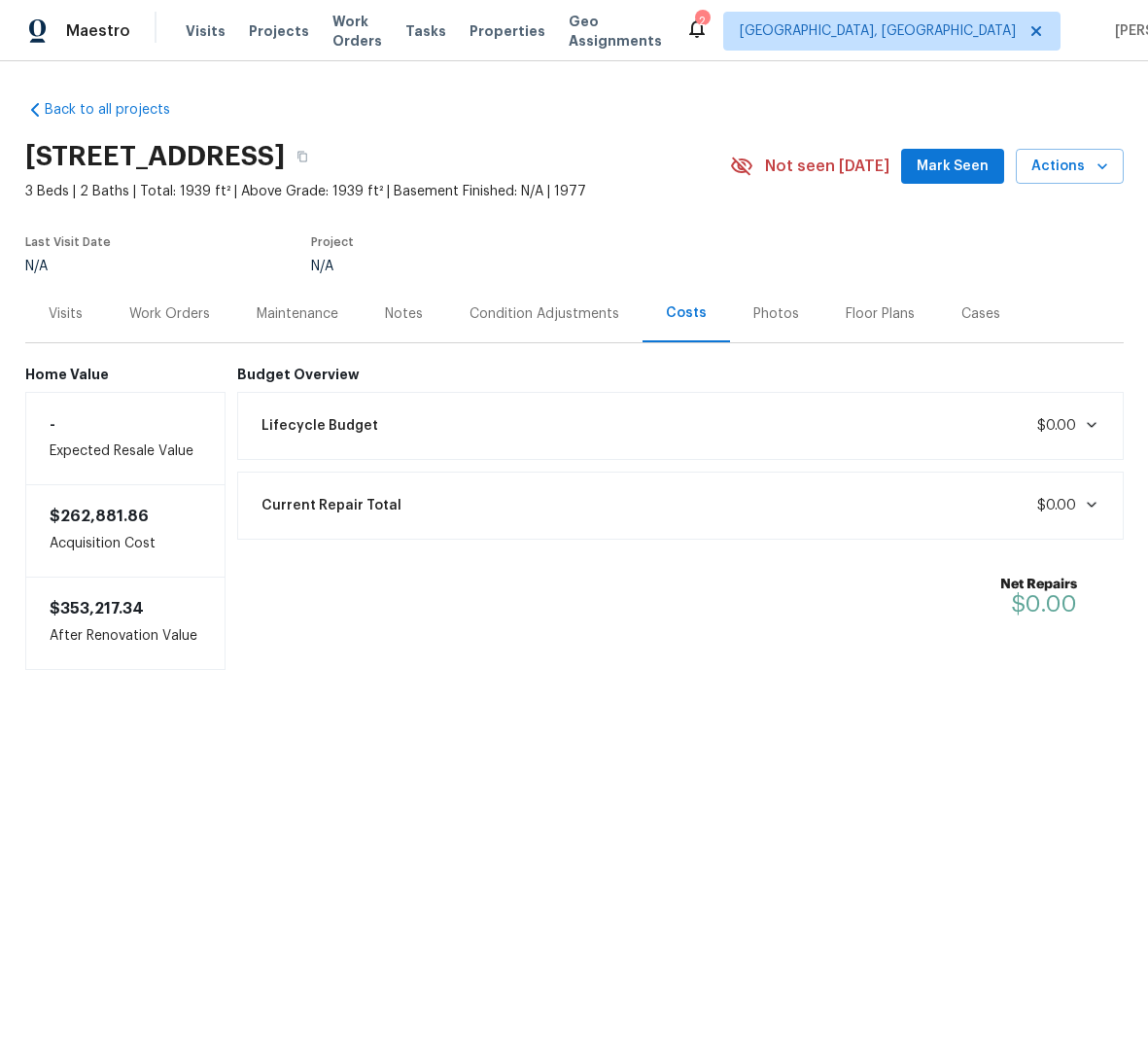
click at [434, 420] on div "Lifecycle Budget $0.00" at bounding box center [680, 425] width 861 height 43
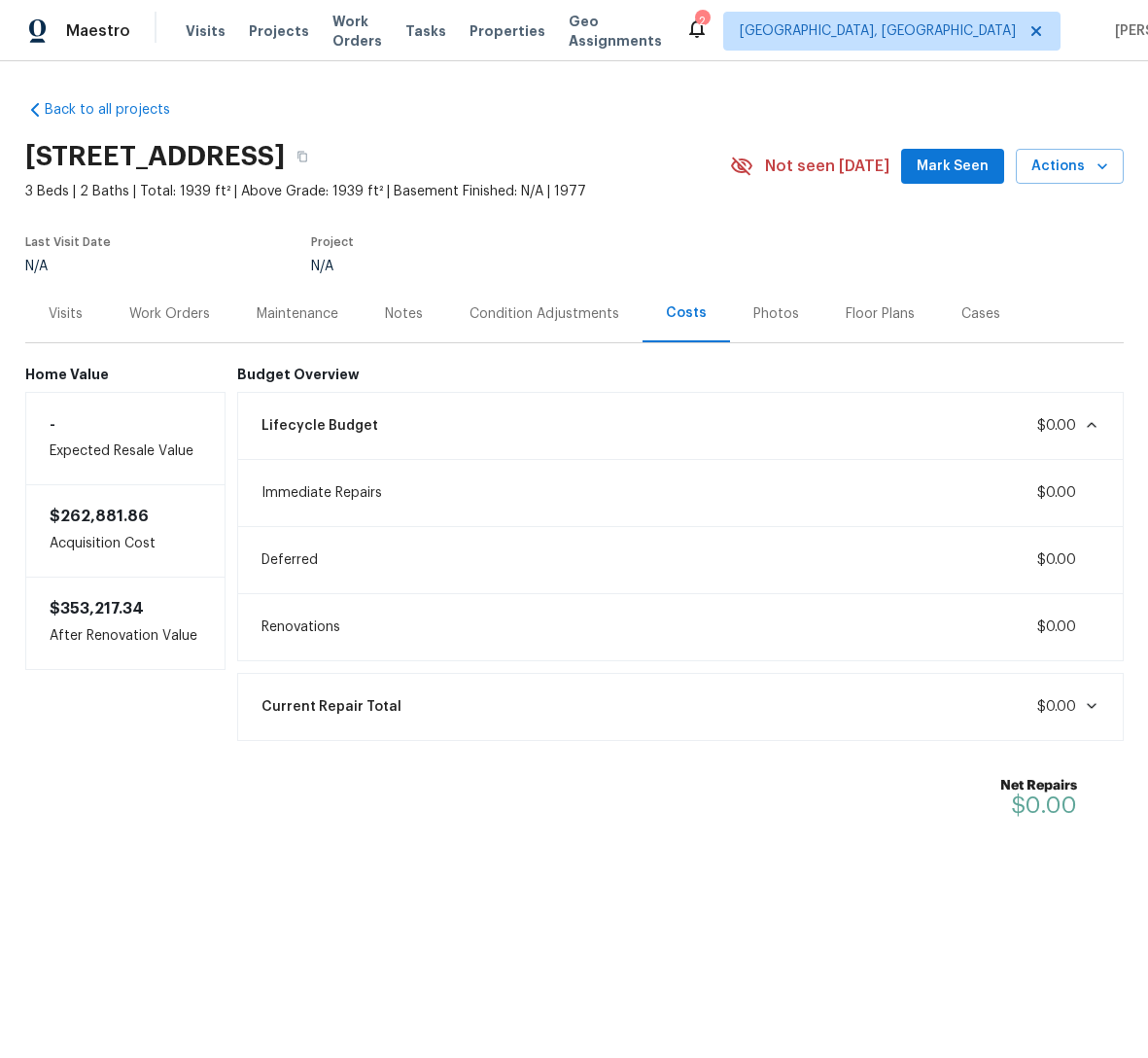
click at [434, 420] on div "Lifecycle Budget $0.00" at bounding box center [680, 425] width 861 height 43
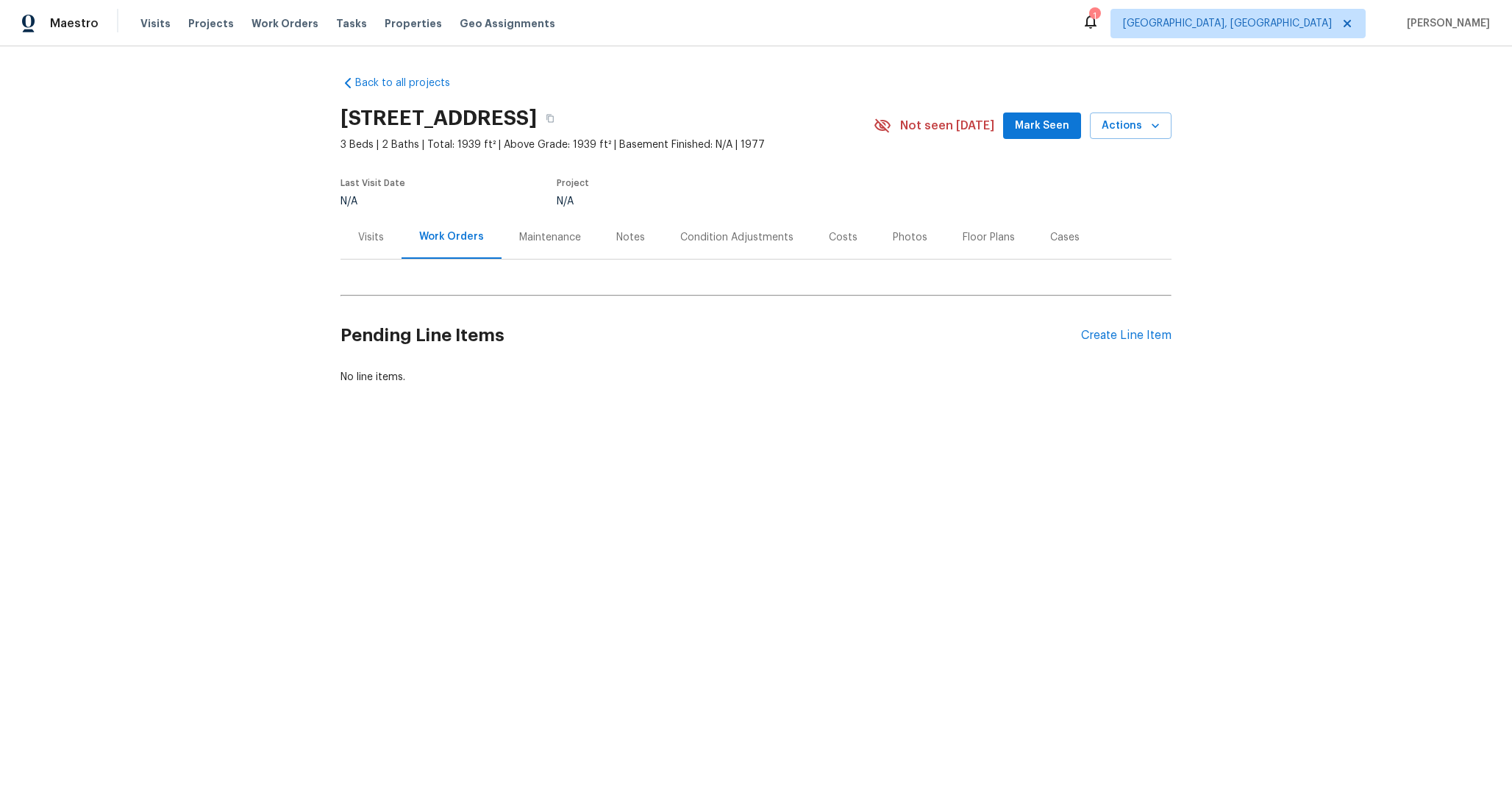
click at [717, 244] on div "Condition Adjustments" at bounding box center [736, 238] width 113 height 15
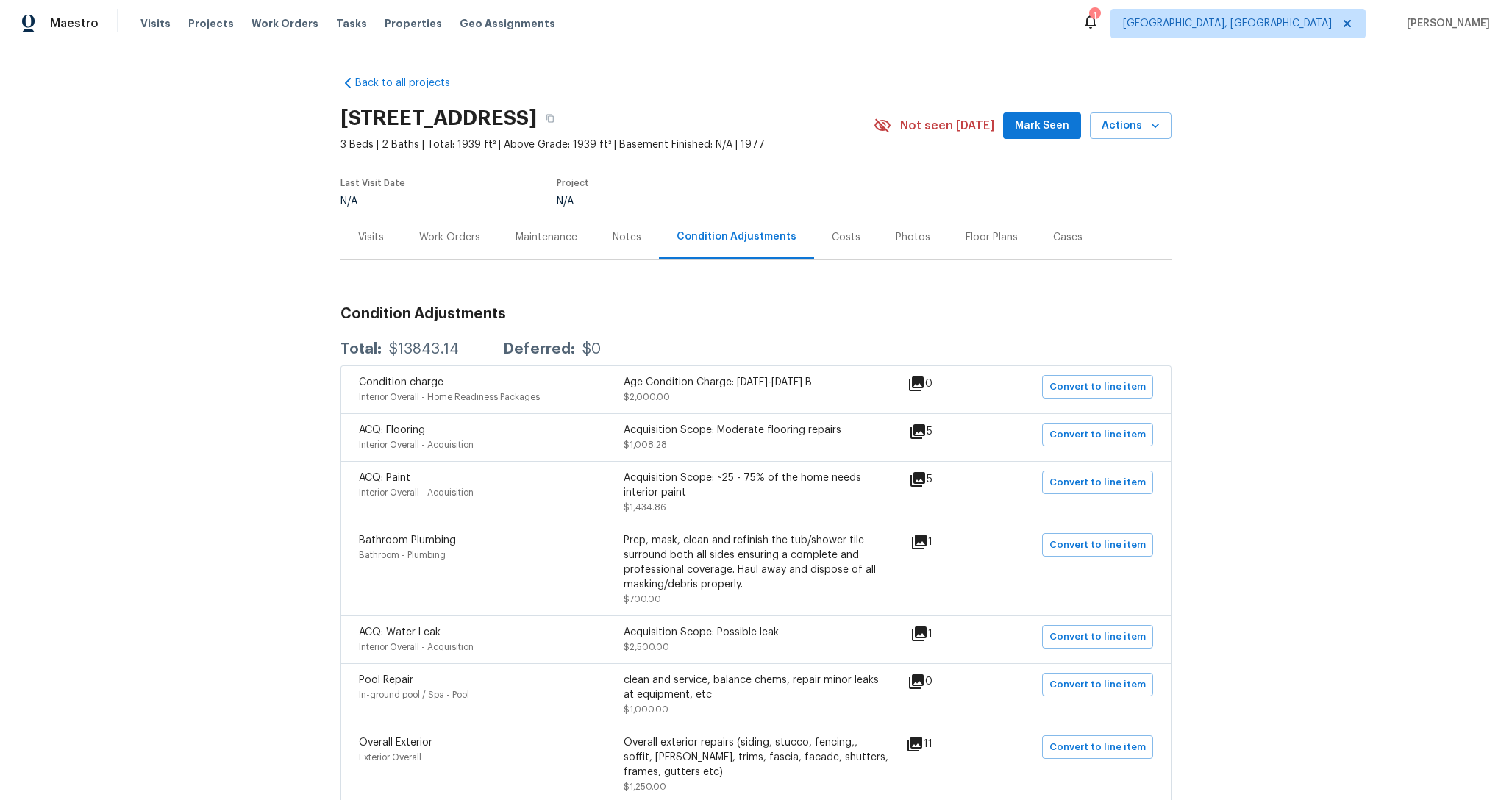
click at [852, 249] on div "Costs" at bounding box center [846, 237] width 64 height 43
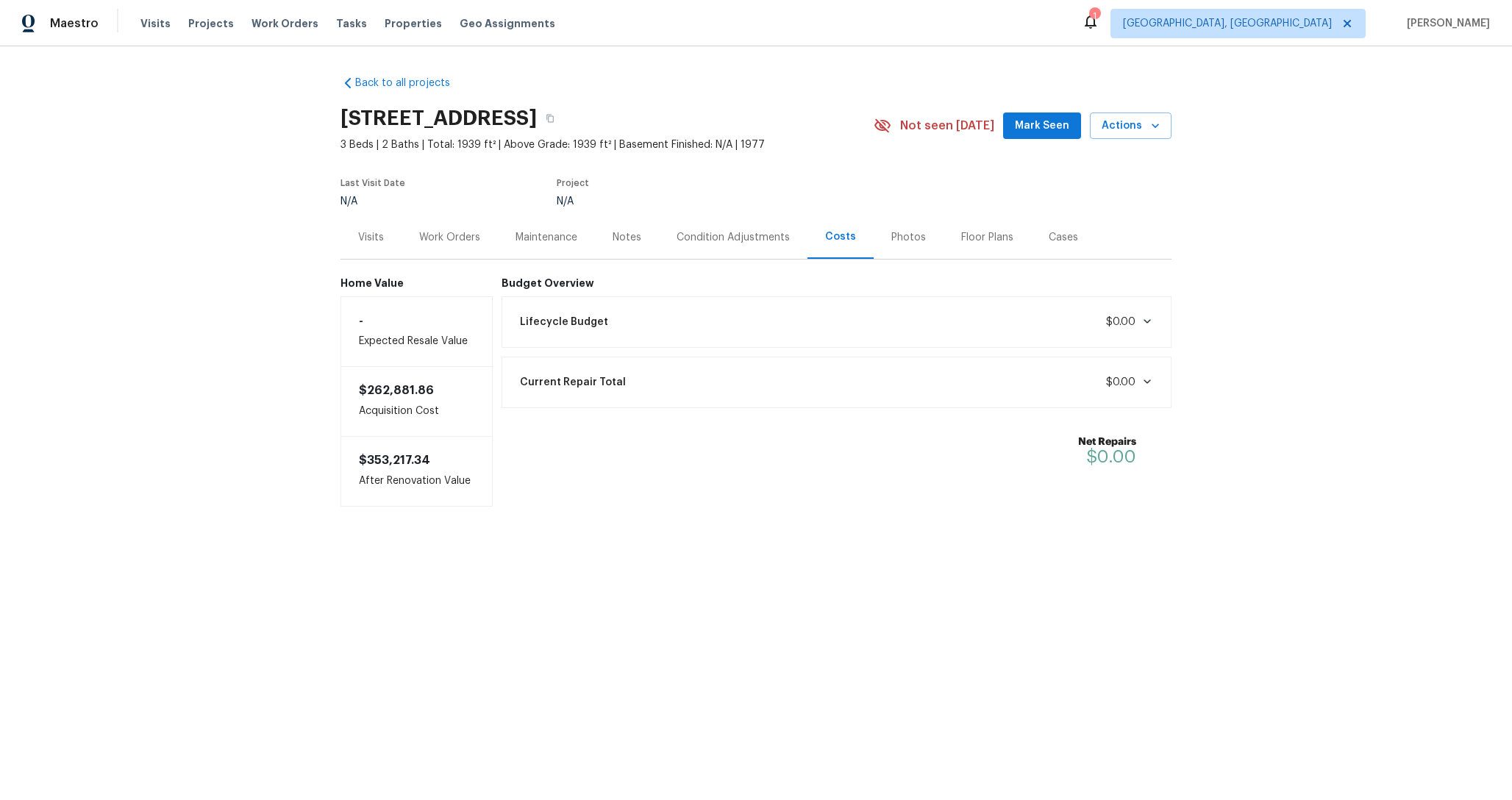
click at [813, 319] on div "Lifecycle Budget $0.00" at bounding box center [837, 322] width 651 height 32
click at [798, 322] on div "Lifecycle Budget $0.00" at bounding box center [837, 322] width 651 height 32
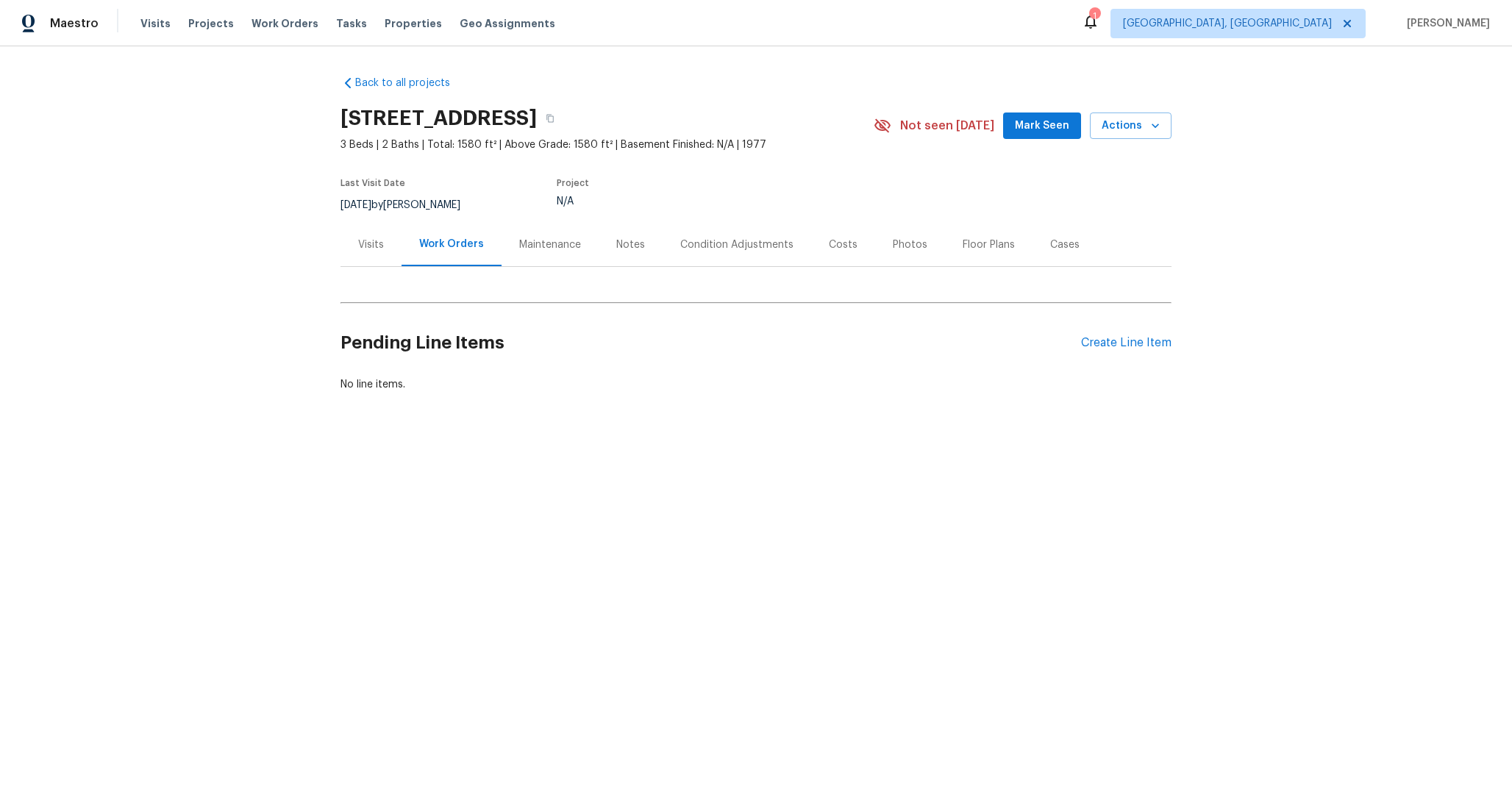
click at [714, 250] on div "Condition Adjustments" at bounding box center [736, 245] width 113 height 15
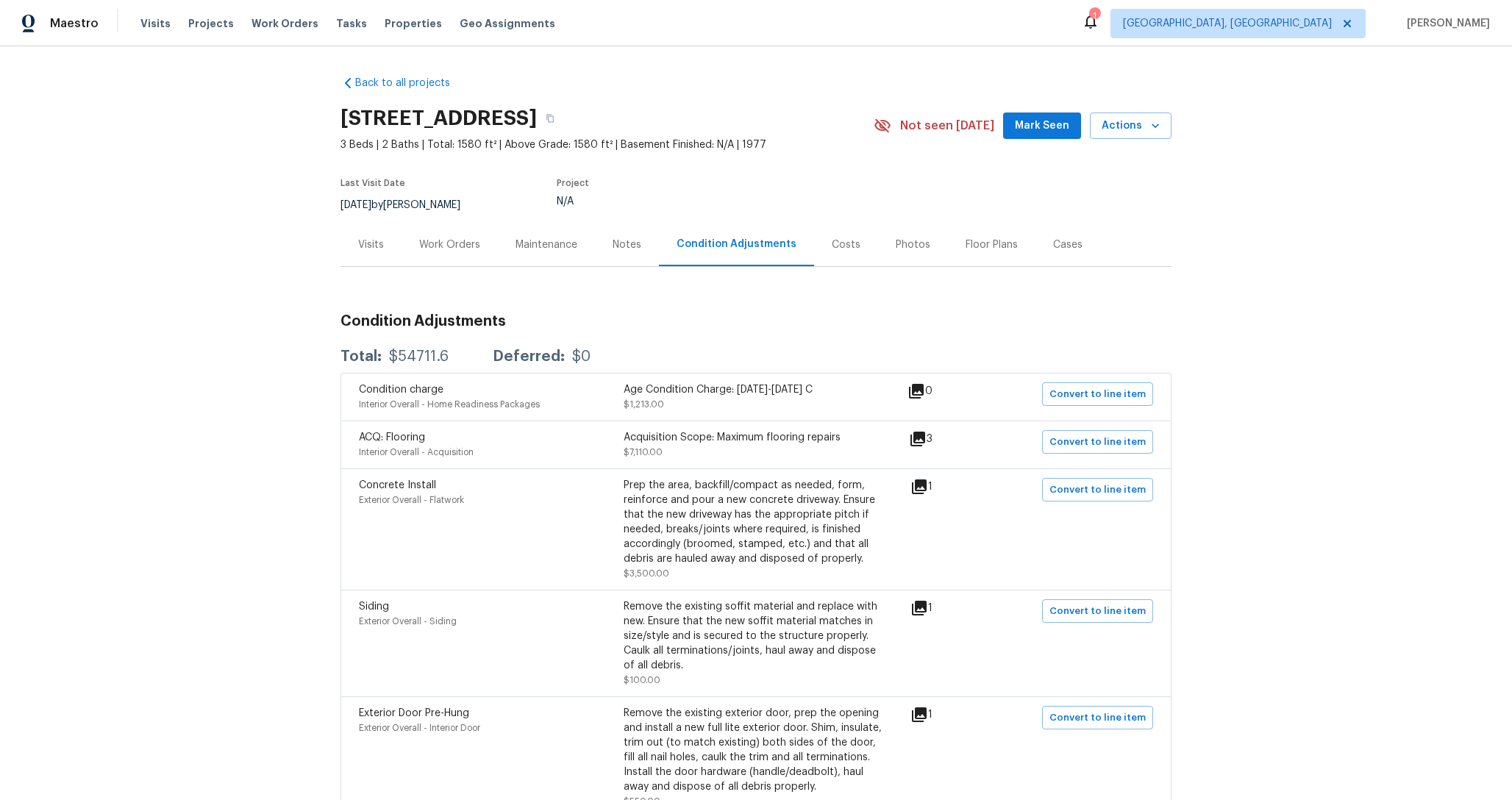
click at [825, 259] on div "Costs" at bounding box center [846, 244] width 64 height 43
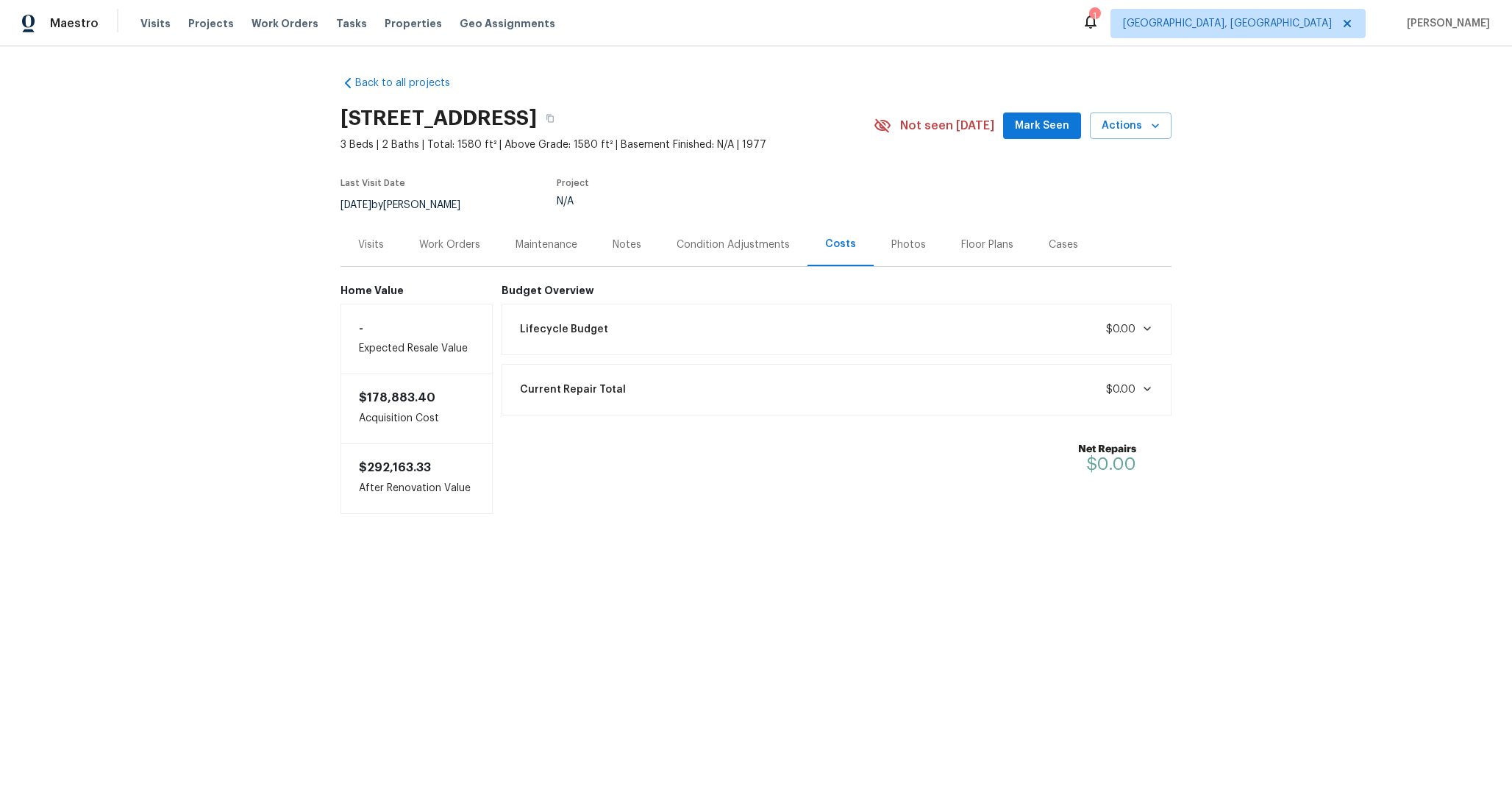
click at [766, 325] on div "Lifecycle Budget $0.00" at bounding box center [837, 329] width 651 height 32
click at [765, 243] on div "Condition Adjustments" at bounding box center [732, 245] width 113 height 15
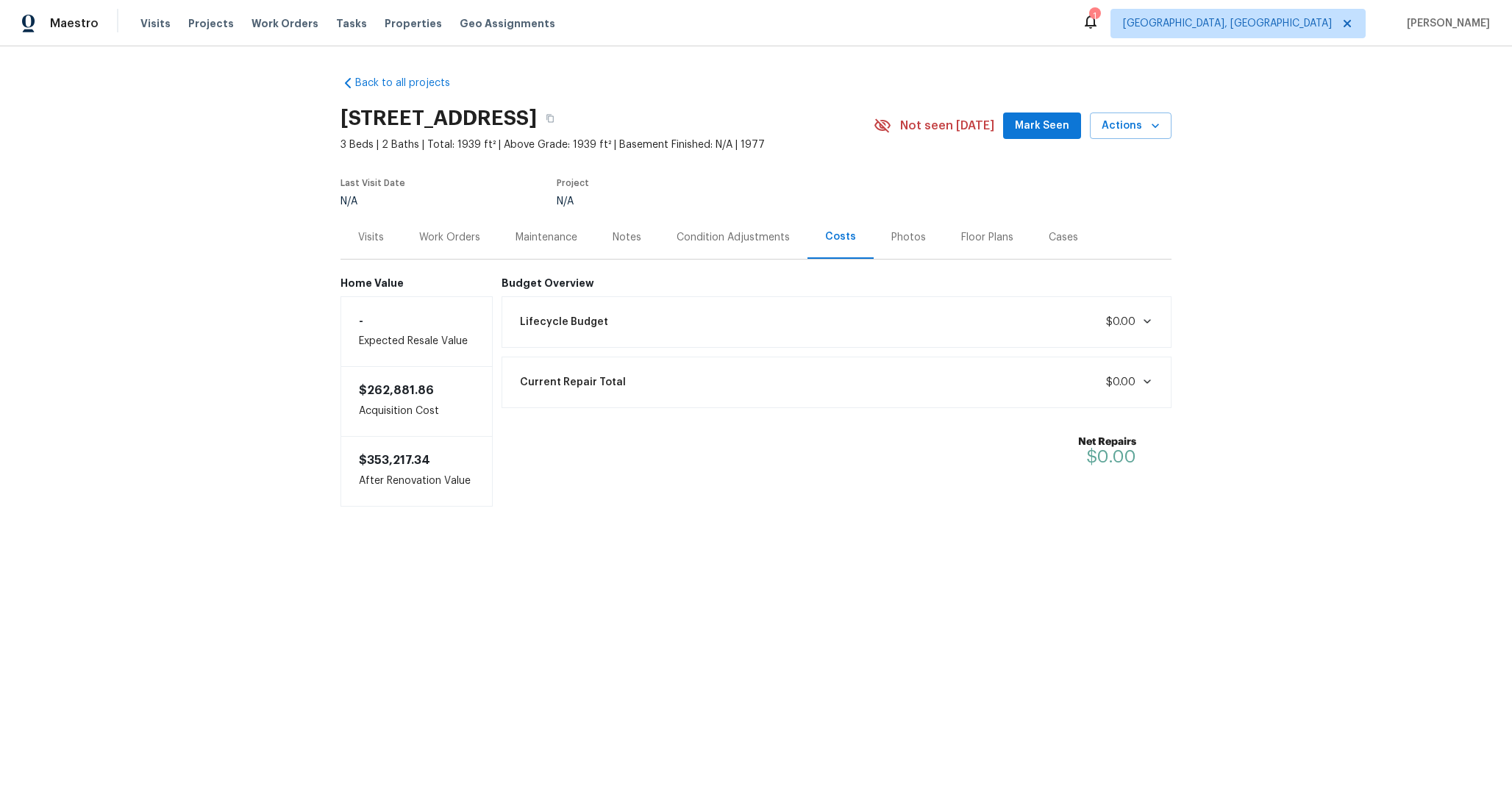
click at [827, 317] on div "Lifecycle Budget $0.00" at bounding box center [837, 322] width 651 height 32
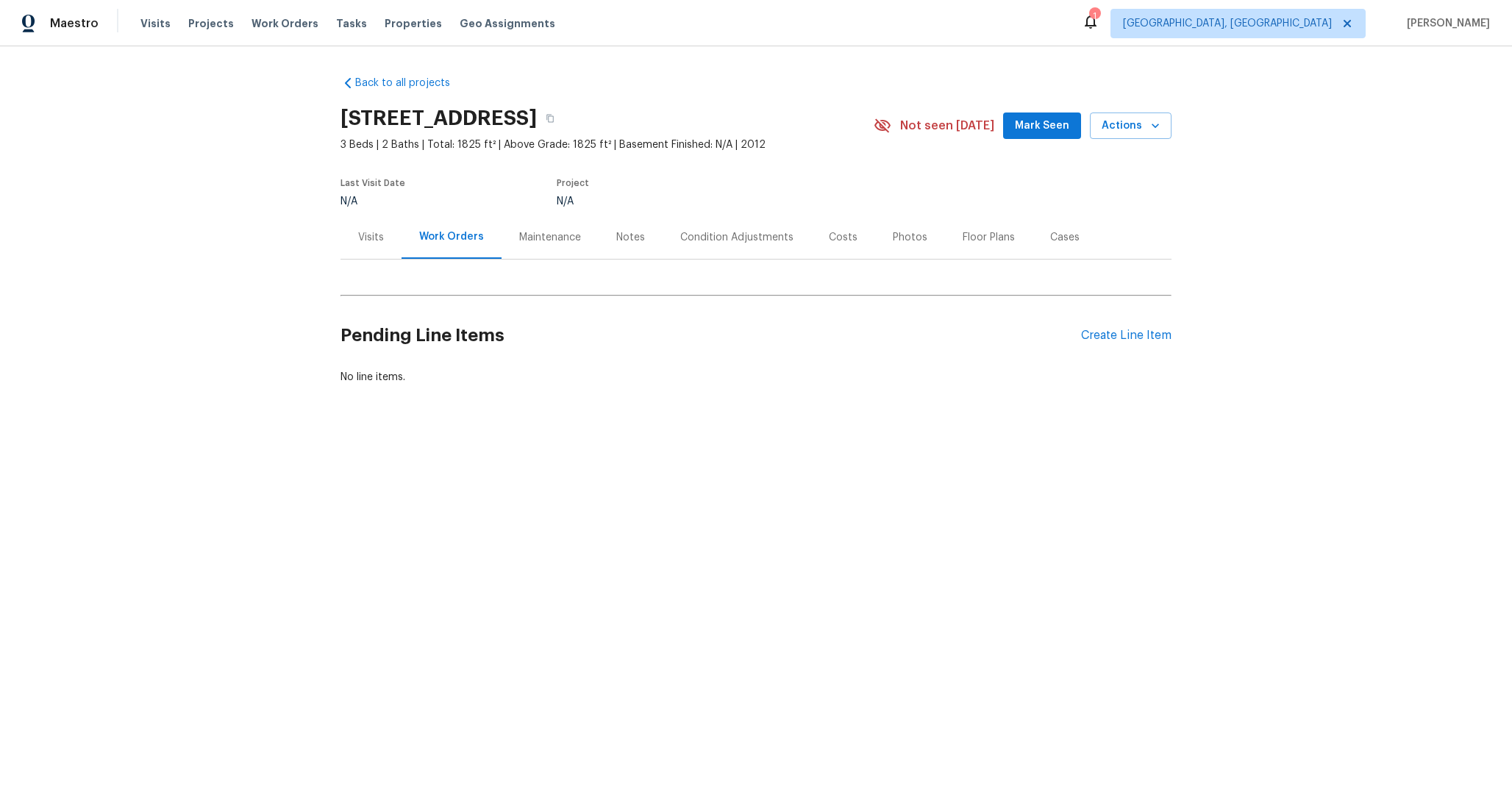
click at [751, 235] on div "Condition Adjustments" at bounding box center [736, 238] width 113 height 15
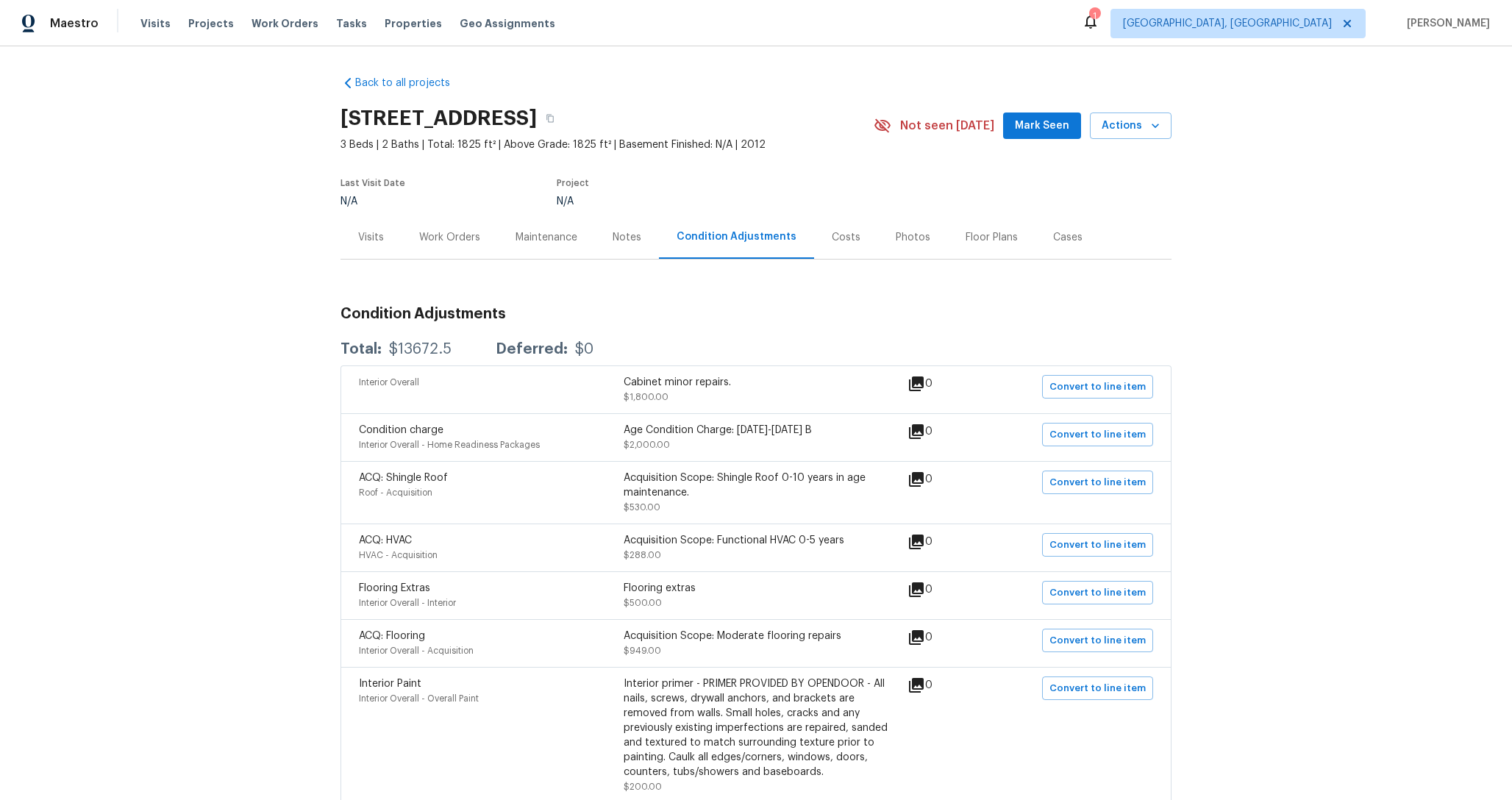
click at [831, 254] on div "Costs" at bounding box center [846, 237] width 64 height 43
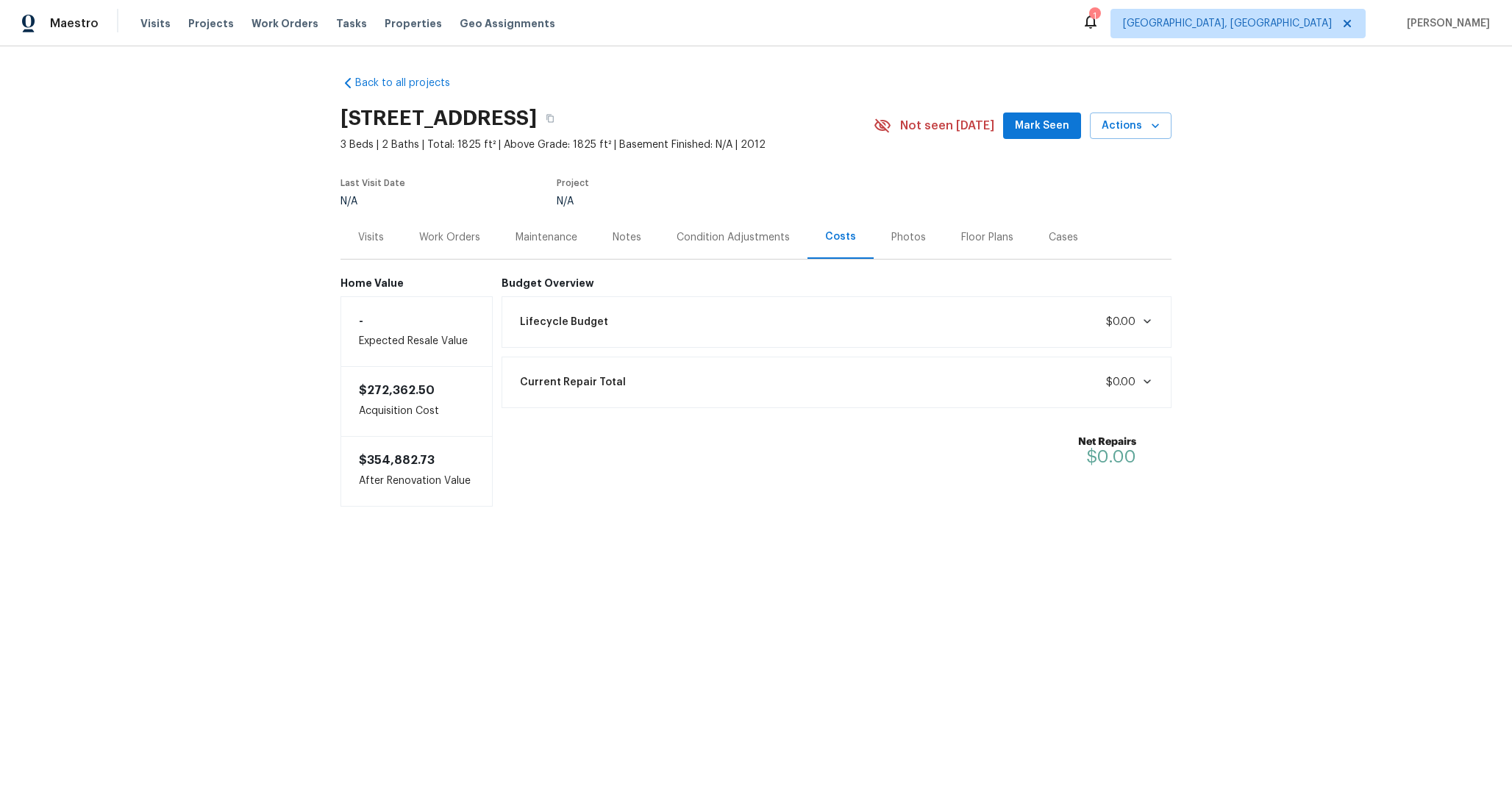
click at [730, 309] on div "Lifecycle Budget $0.00" at bounding box center [837, 322] width 651 height 32
click at [729, 309] on div "Lifecycle Budget $0.00" at bounding box center [837, 322] width 651 height 32
click at [783, 304] on div "Lifecycle Budget $0.00" at bounding box center [837, 322] width 671 height 52
click at [777, 316] on div "Lifecycle Budget $0.00" at bounding box center [837, 322] width 651 height 32
click at [200, 24] on span "Projects" at bounding box center [211, 24] width 46 height 15
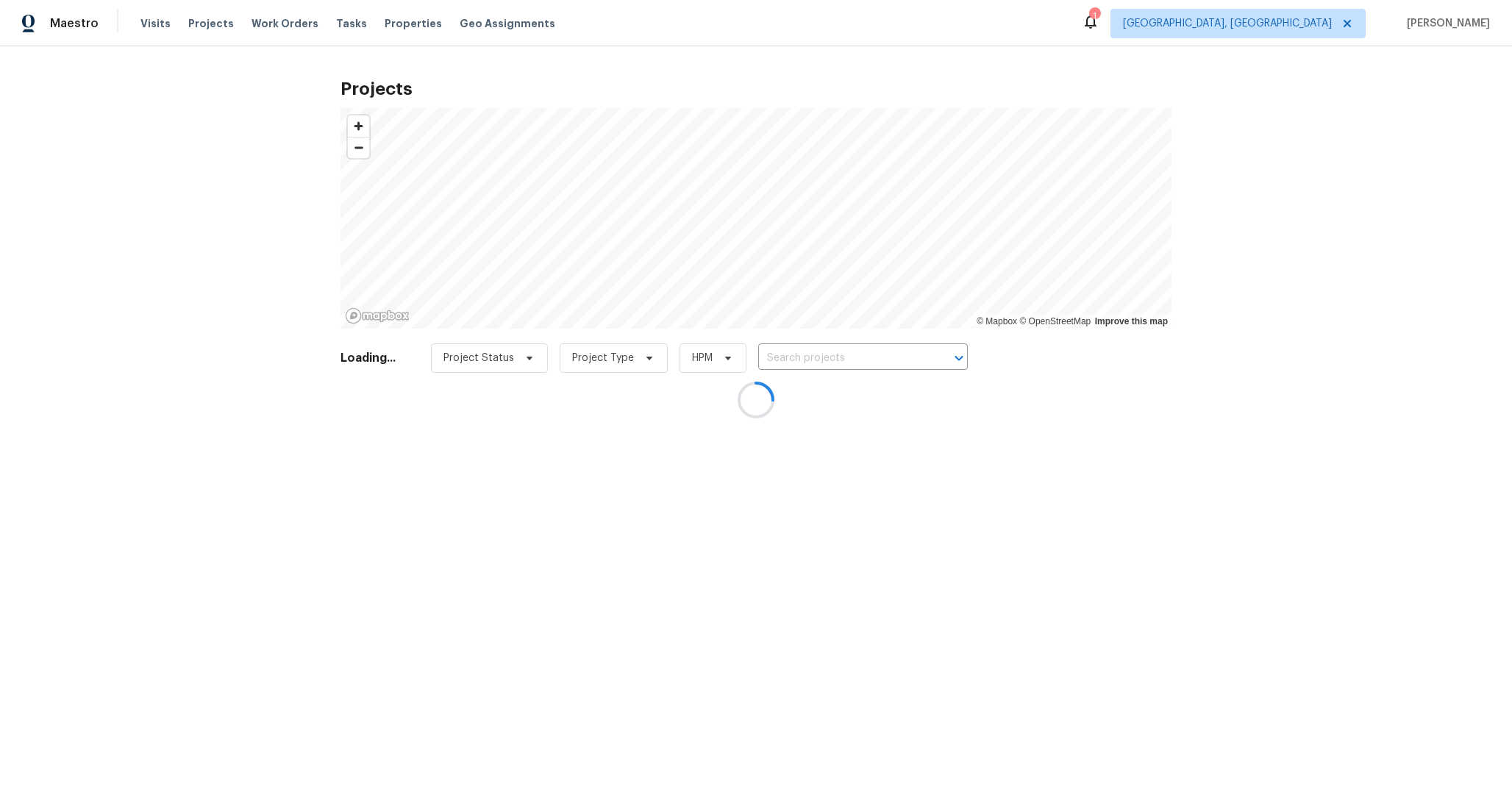
click at [253, 368] on div at bounding box center [756, 400] width 1512 height 800
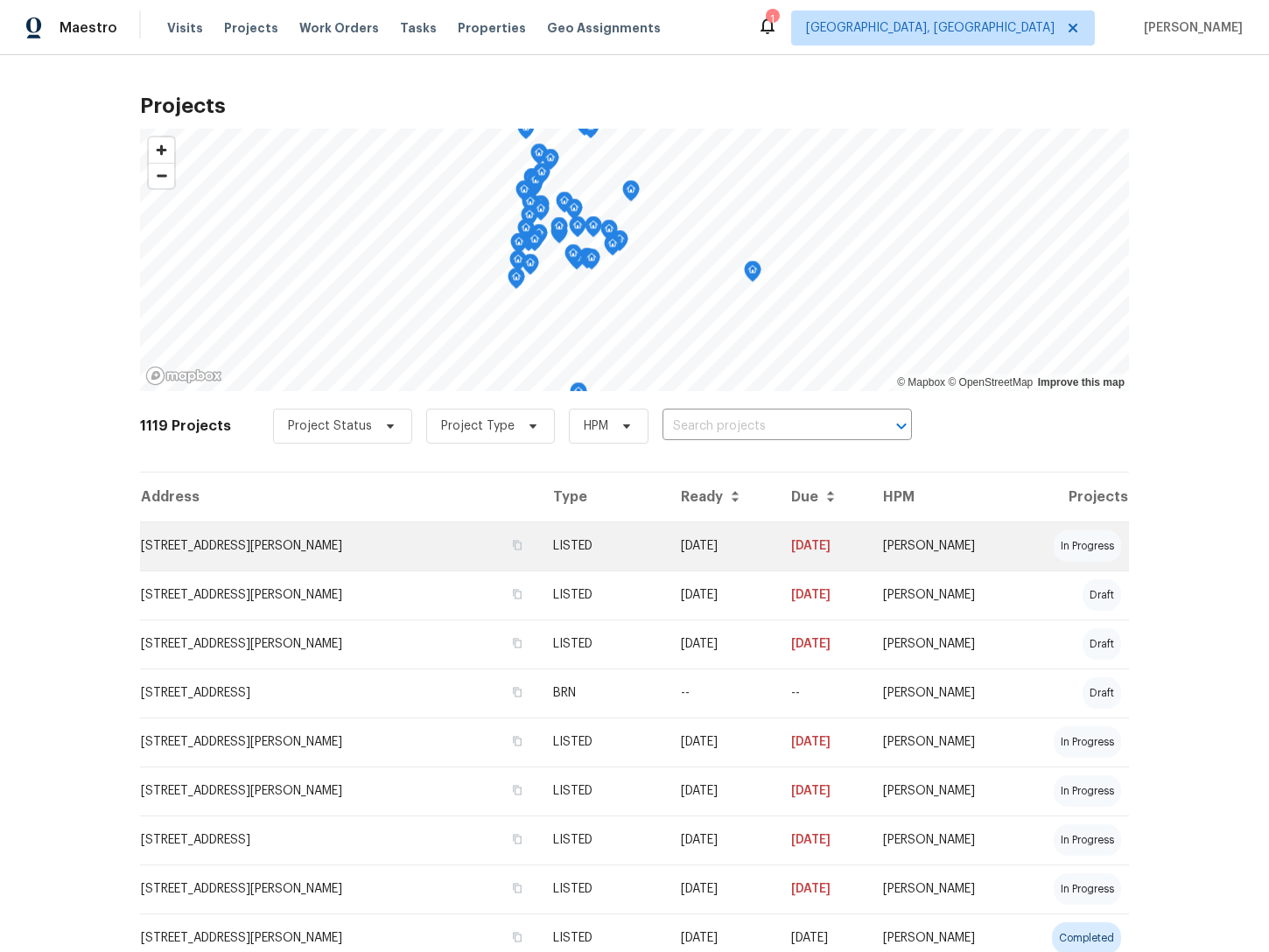
click at [327, 533] on td "[STREET_ADDRESS][PERSON_NAME]" at bounding box center [339, 546] width 399 height 49
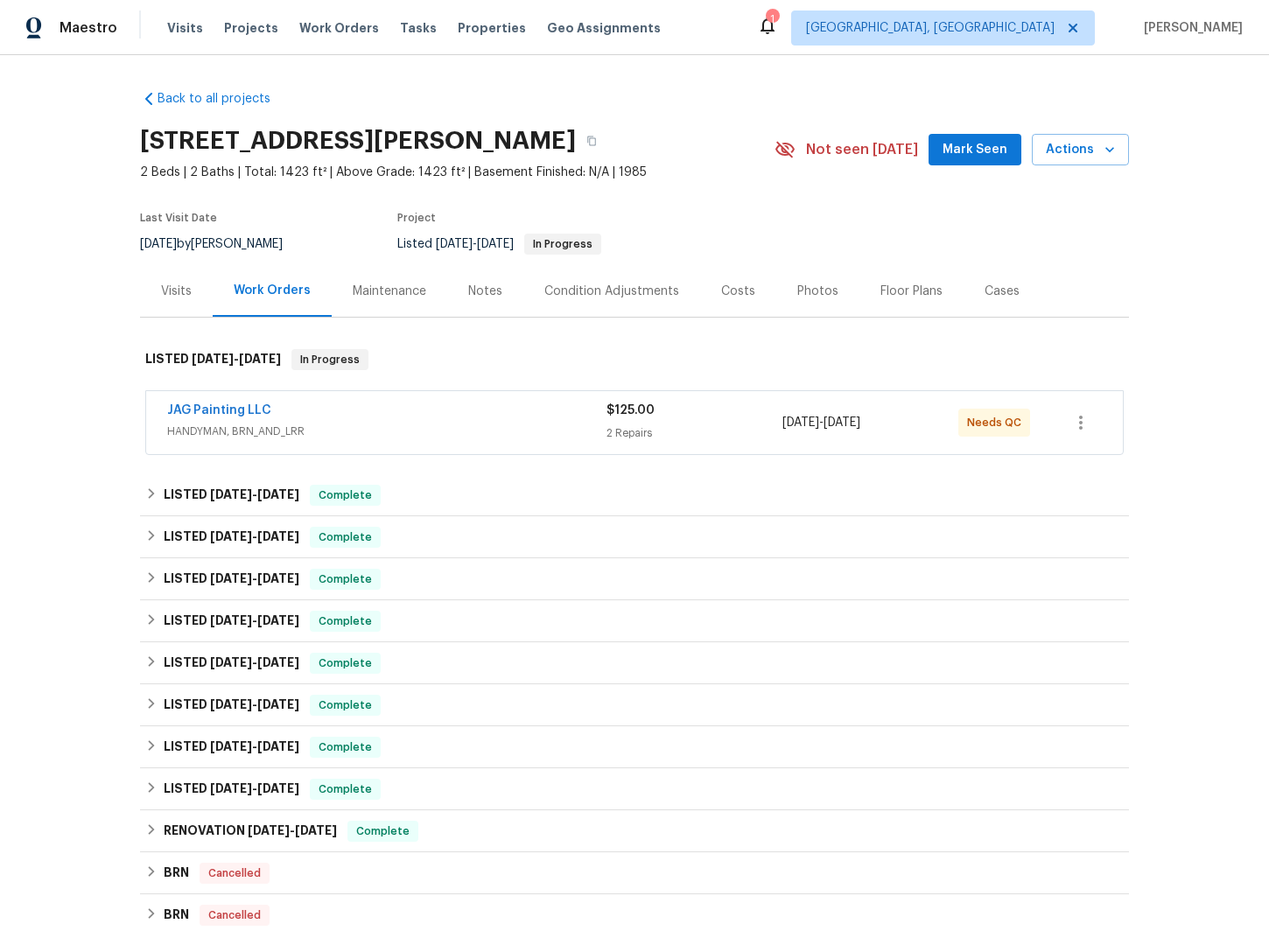
click at [403, 295] on div "Maintenance" at bounding box center [389, 292] width 73 height 18
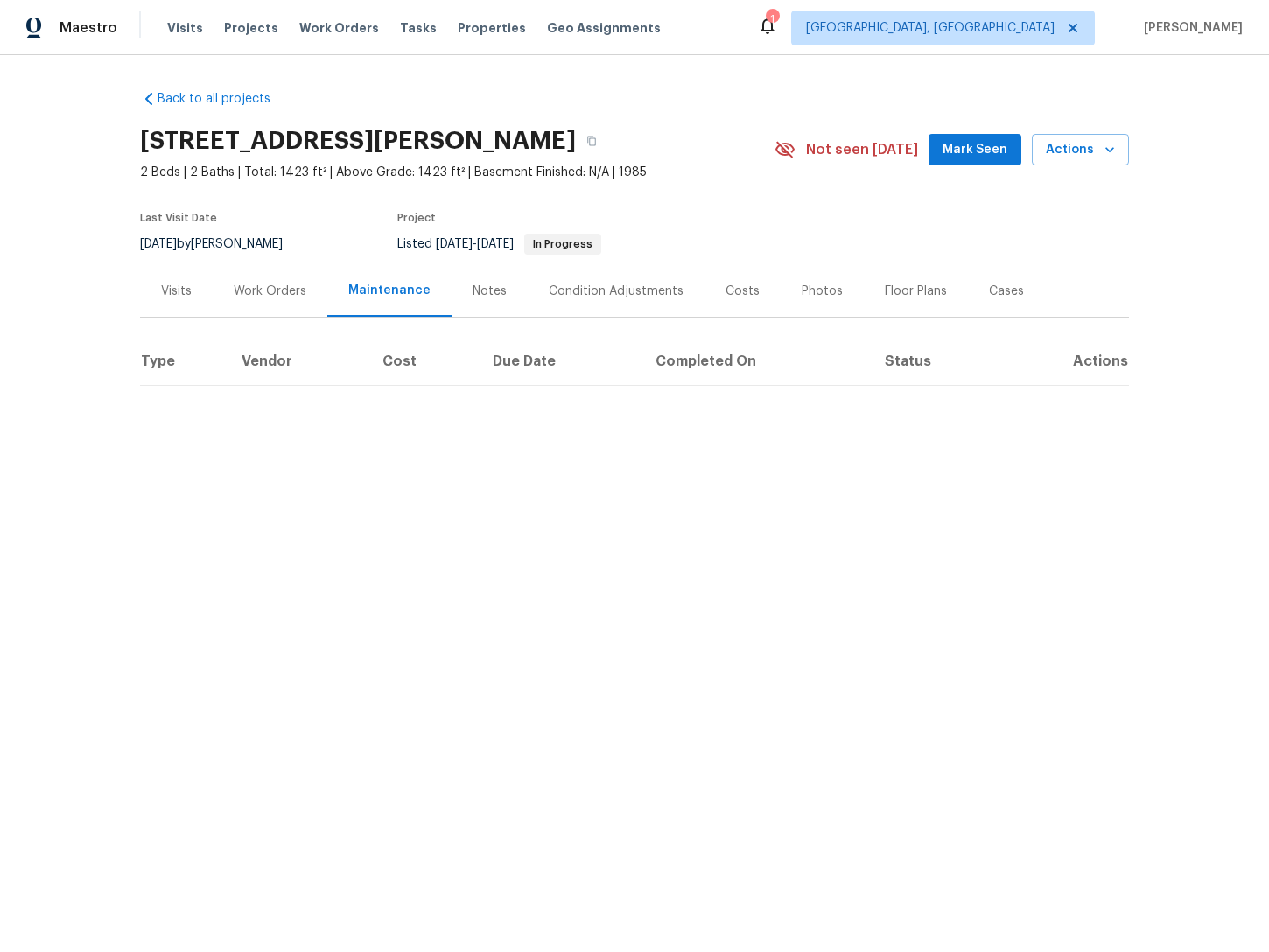
click at [482, 298] on div "Notes" at bounding box center [490, 292] width 34 height 18
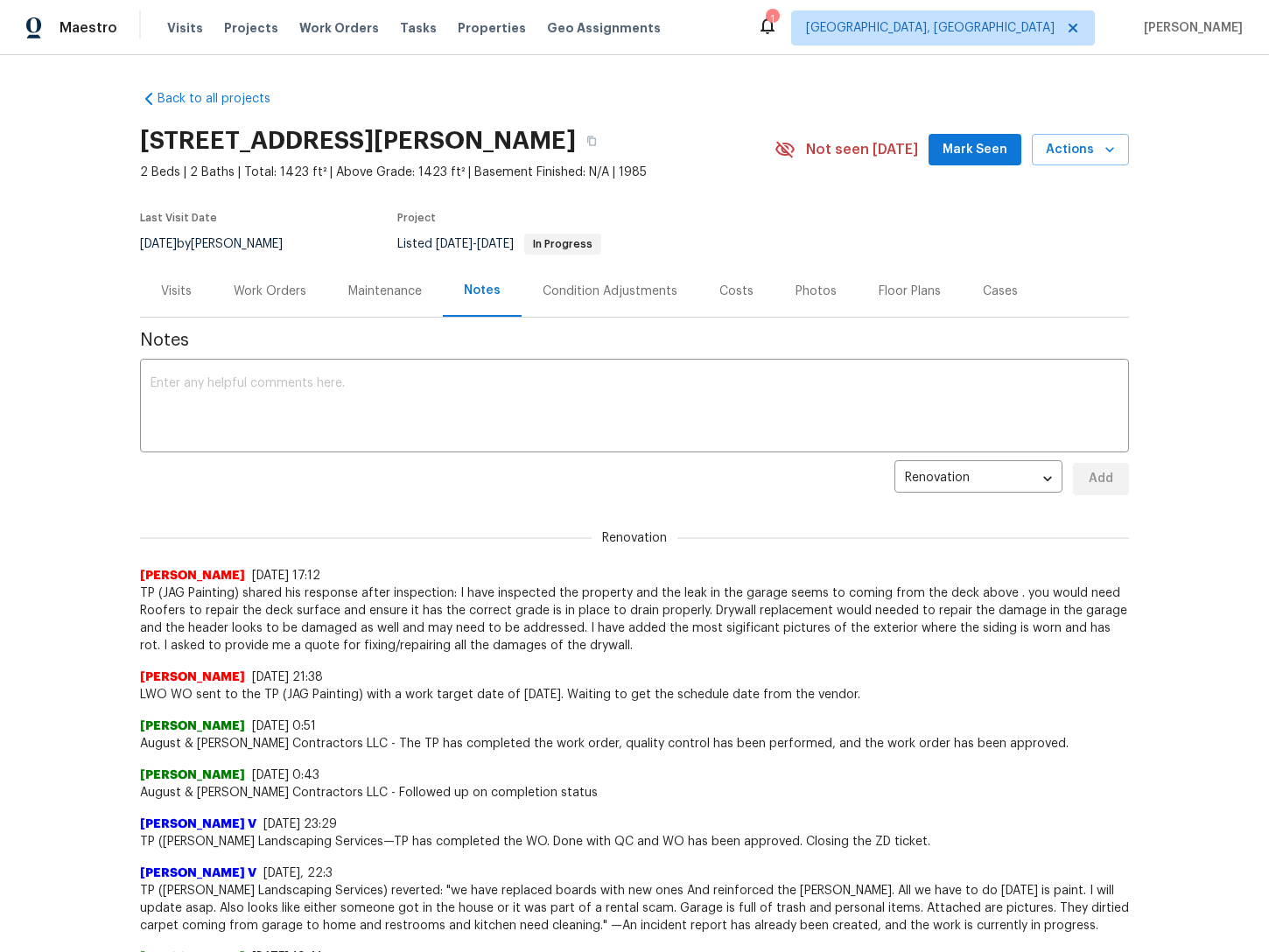
click at [572, 290] on div "Condition Adjustments" at bounding box center [610, 292] width 135 height 18
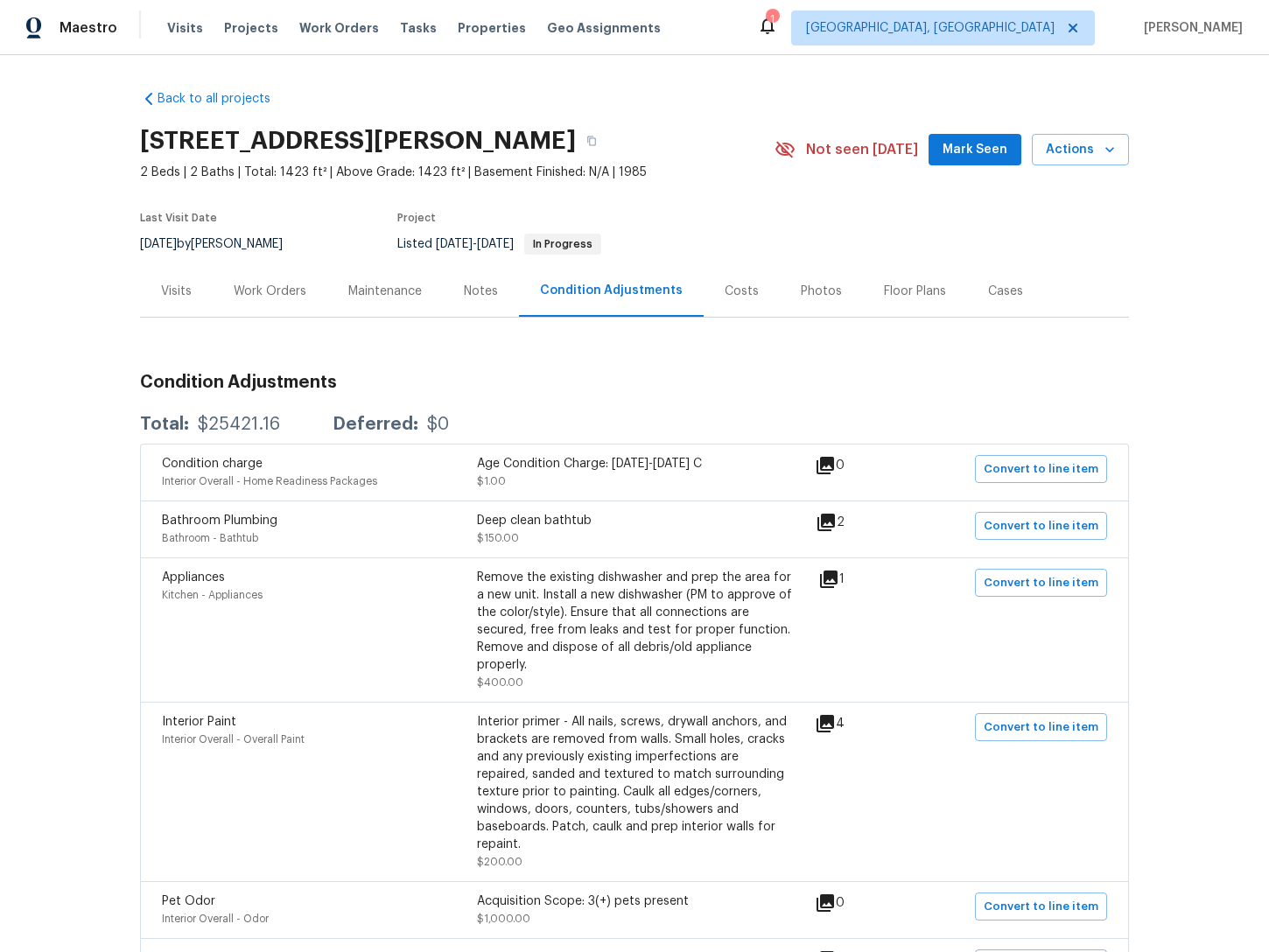
click at [704, 300] on div "Costs" at bounding box center [742, 291] width 76 height 52
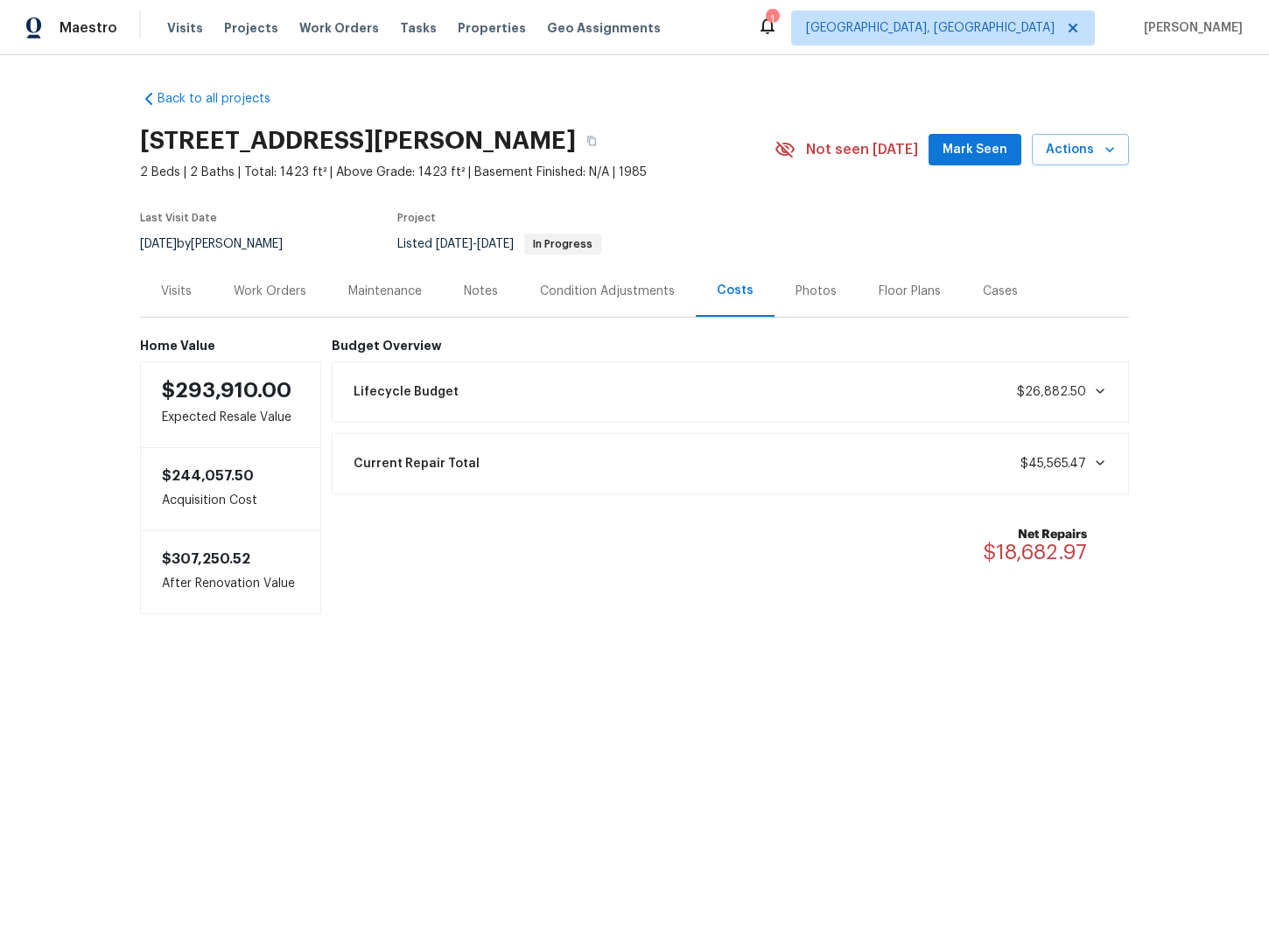
click at [679, 393] on div "Lifecycle Budget $26,882.50" at bounding box center [731, 392] width 776 height 38
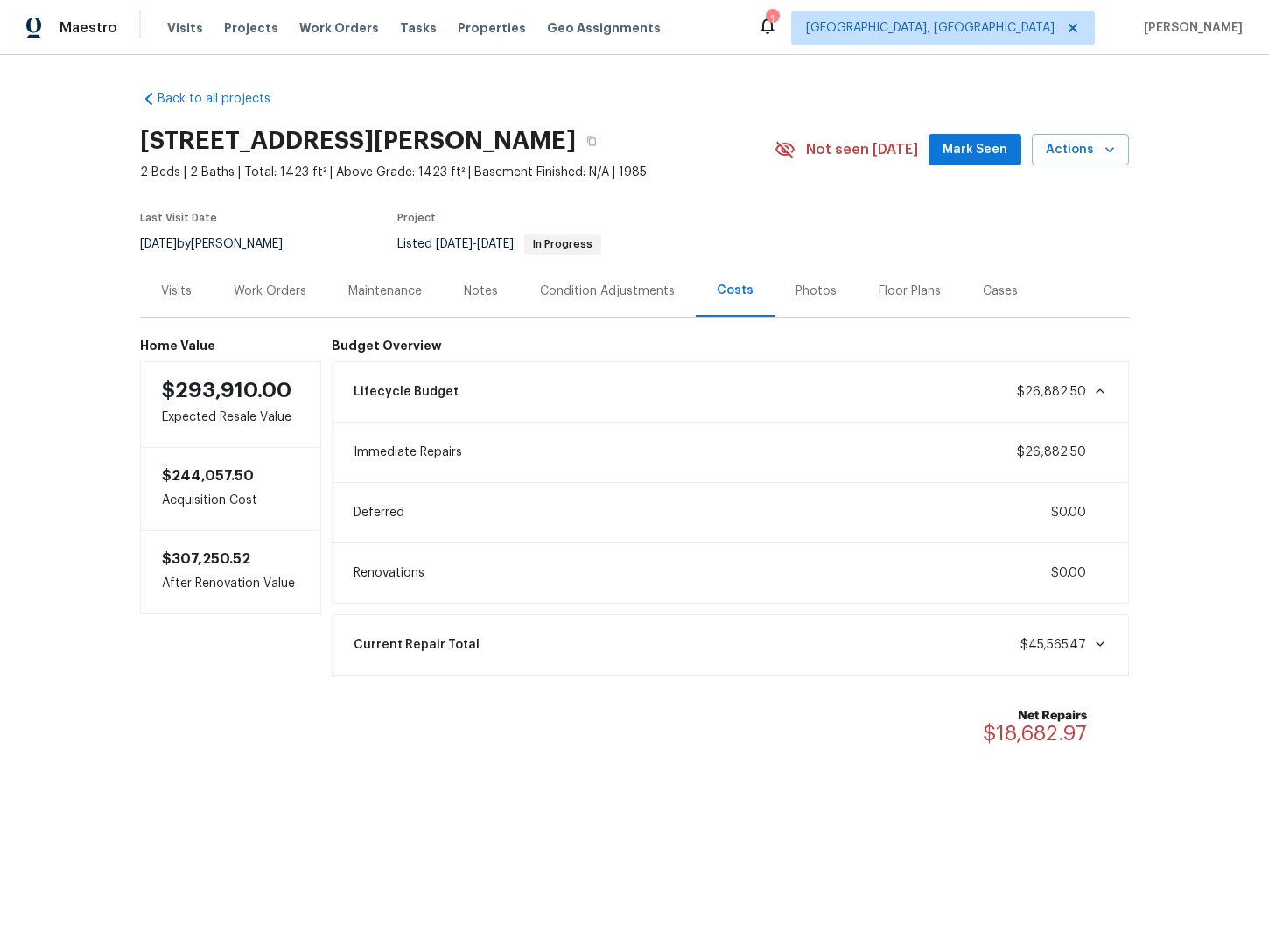
click at [678, 392] on div "Lifecycle Budget $26,882.50" at bounding box center [731, 392] width 776 height 38
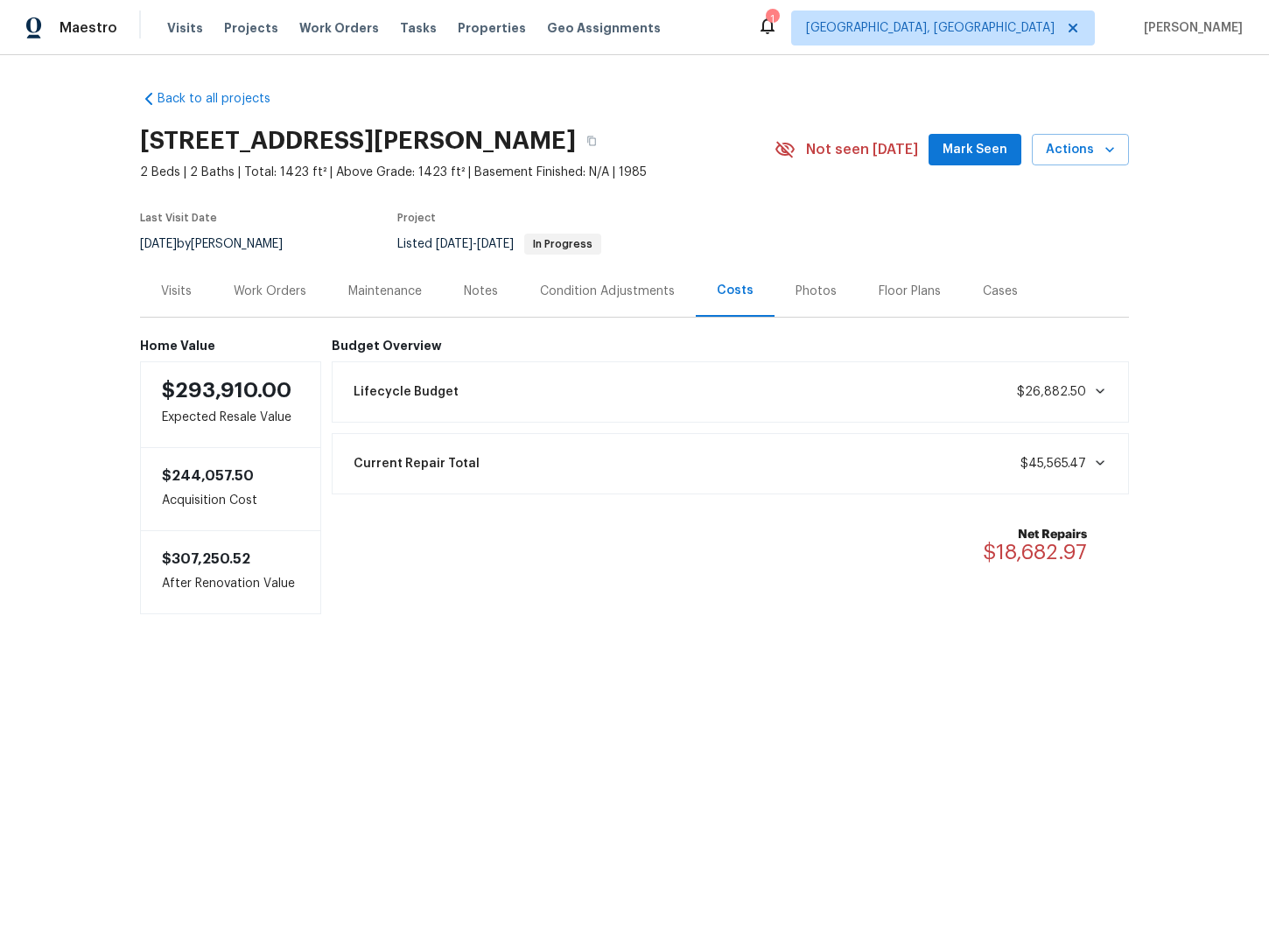
click at [809, 294] on div "Photos" at bounding box center [817, 292] width 41 height 18
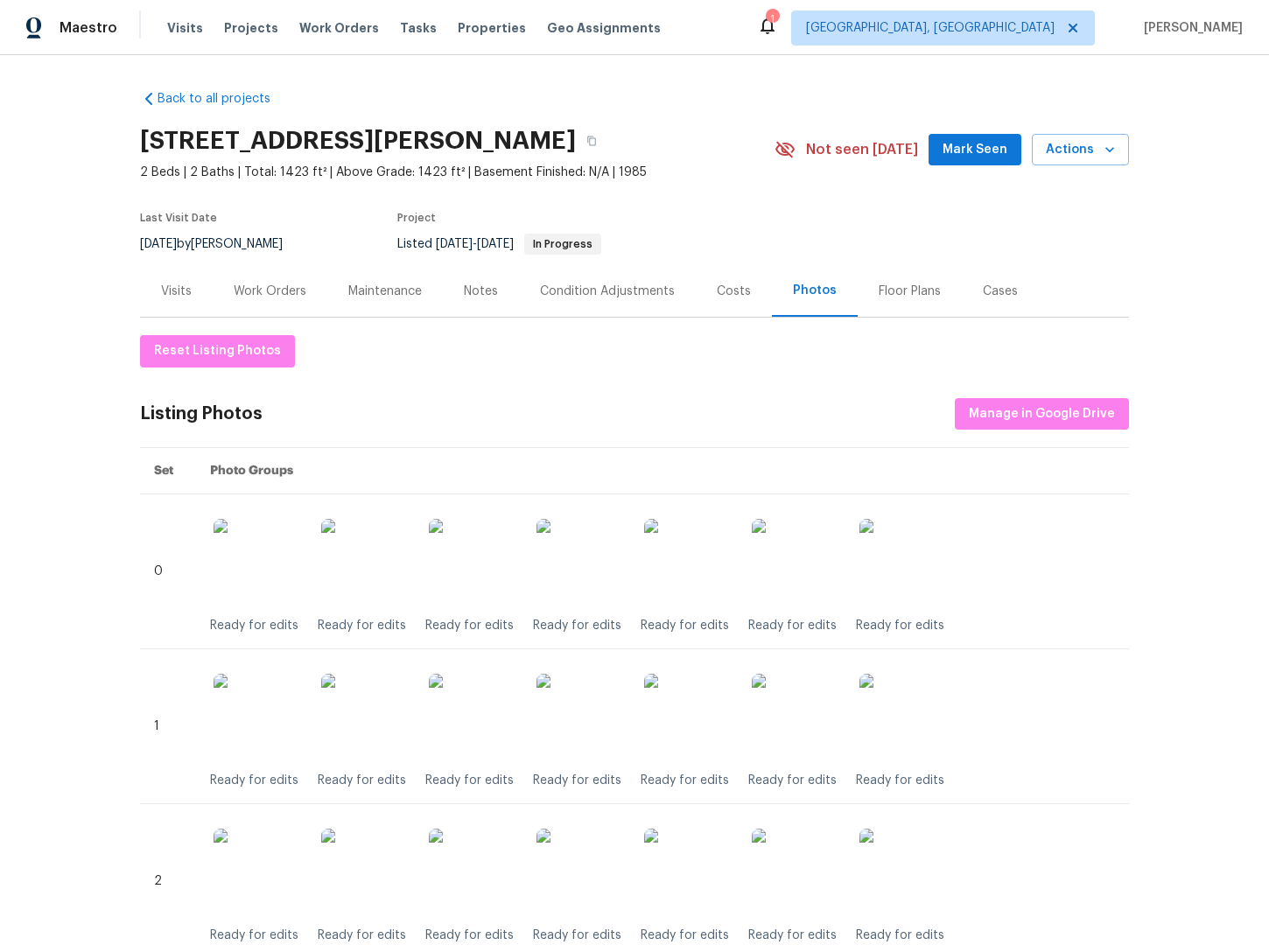
click at [880, 293] on div "Floor Plans" at bounding box center [910, 292] width 62 height 18
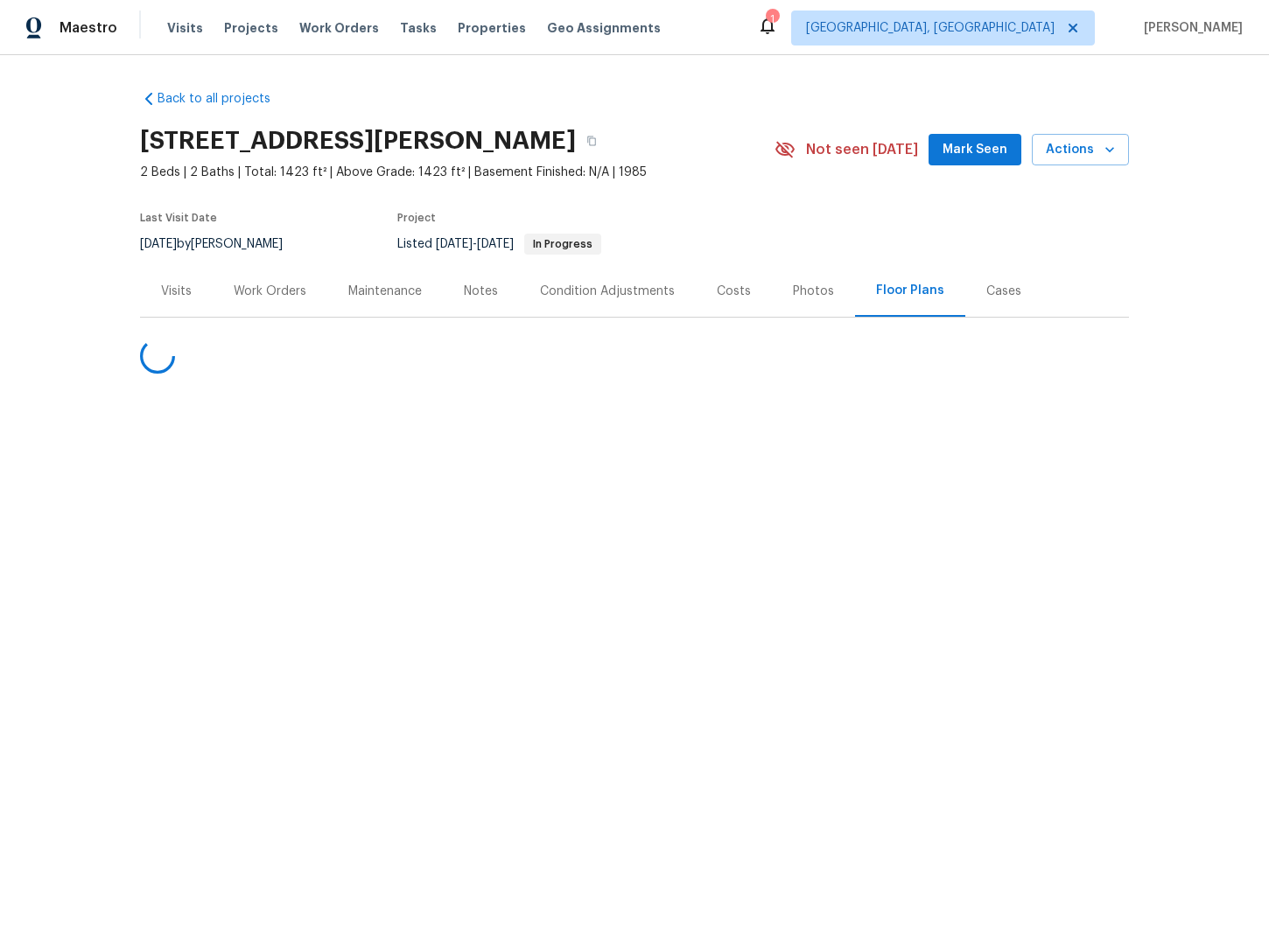
click at [736, 288] on div "Costs" at bounding box center [734, 292] width 34 height 18
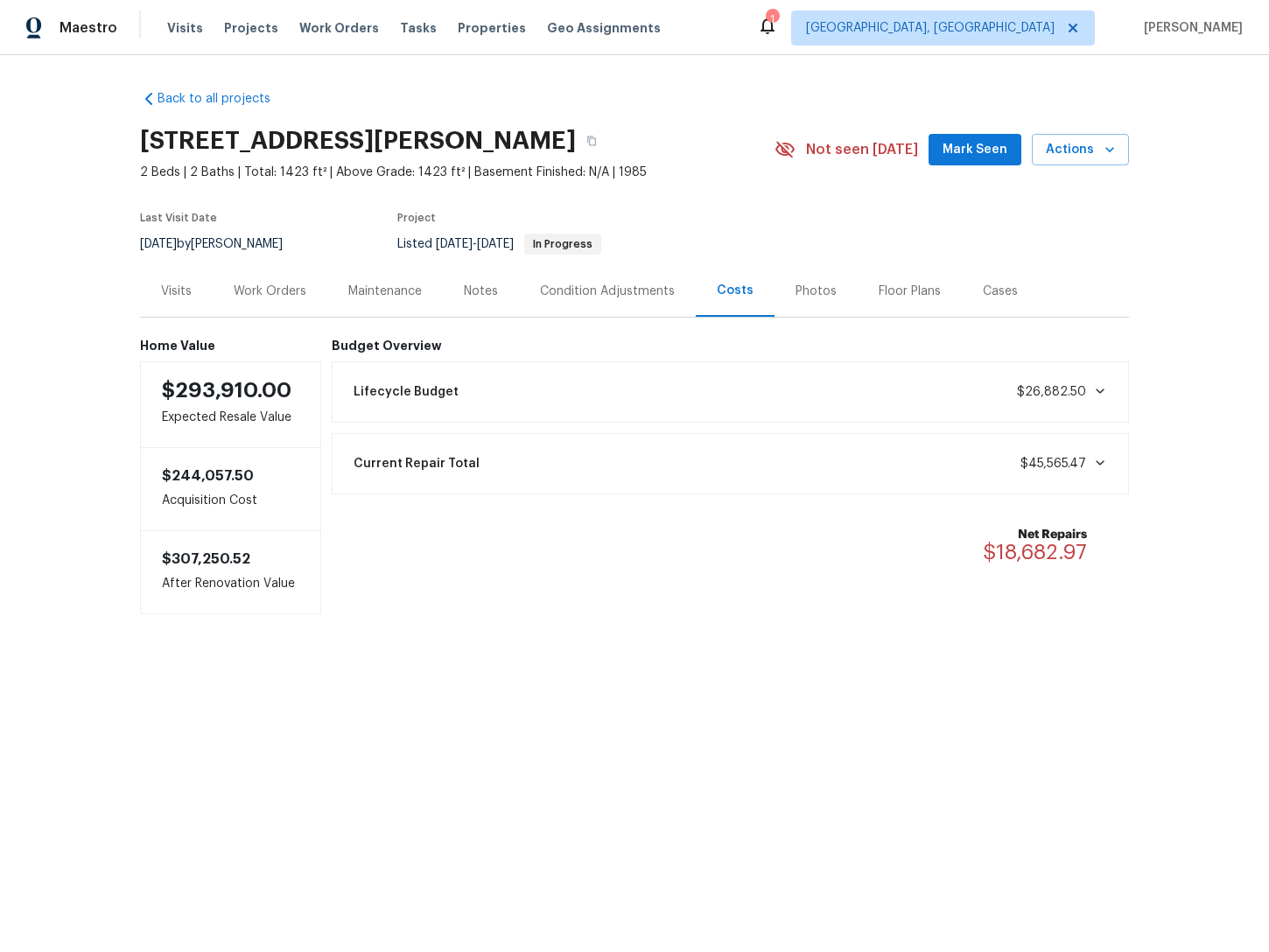
click at [597, 288] on div "Condition Adjustments" at bounding box center [607, 292] width 135 height 18
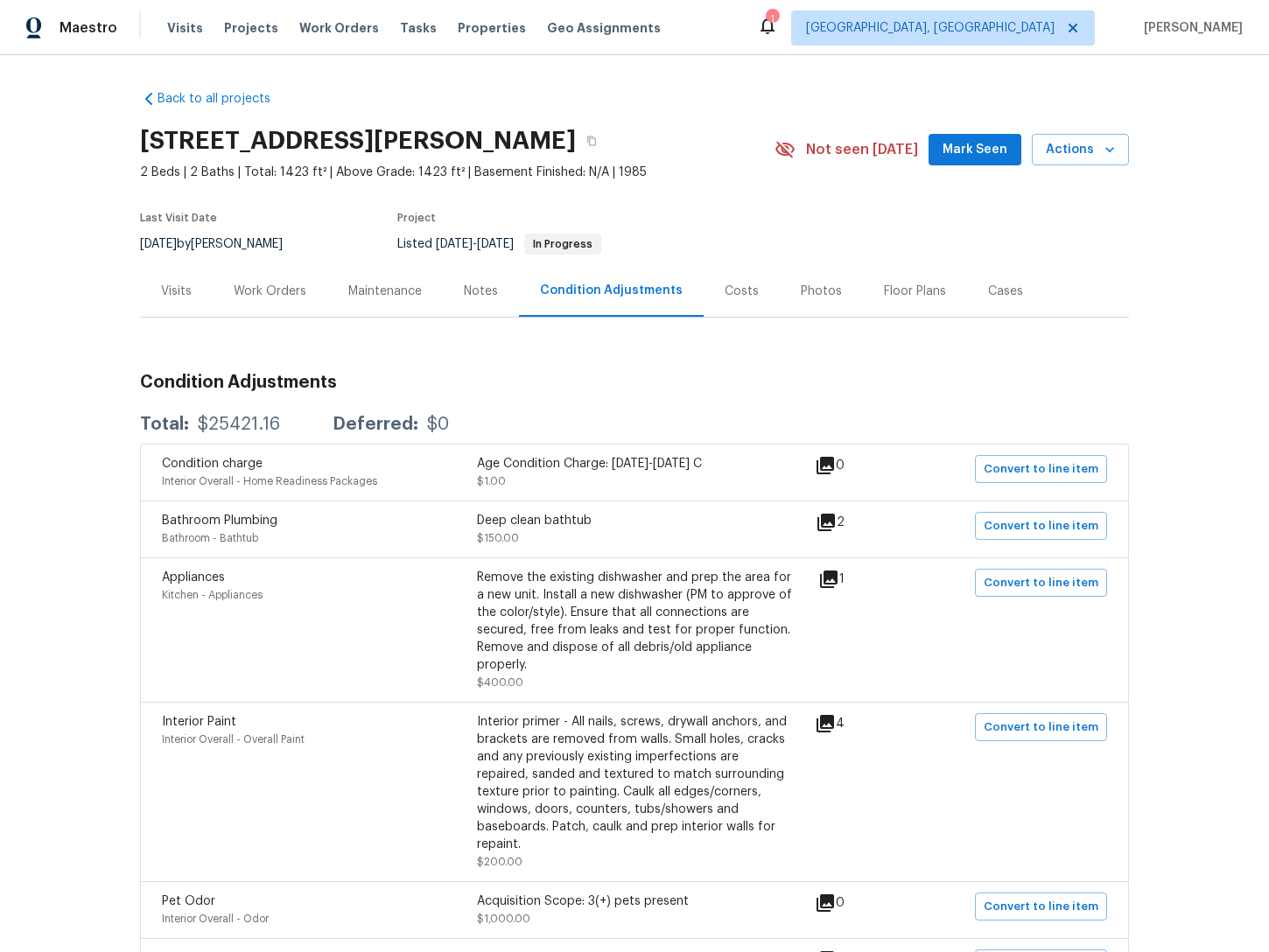
click at [459, 290] on div "Notes" at bounding box center [480, 291] width 76 height 52
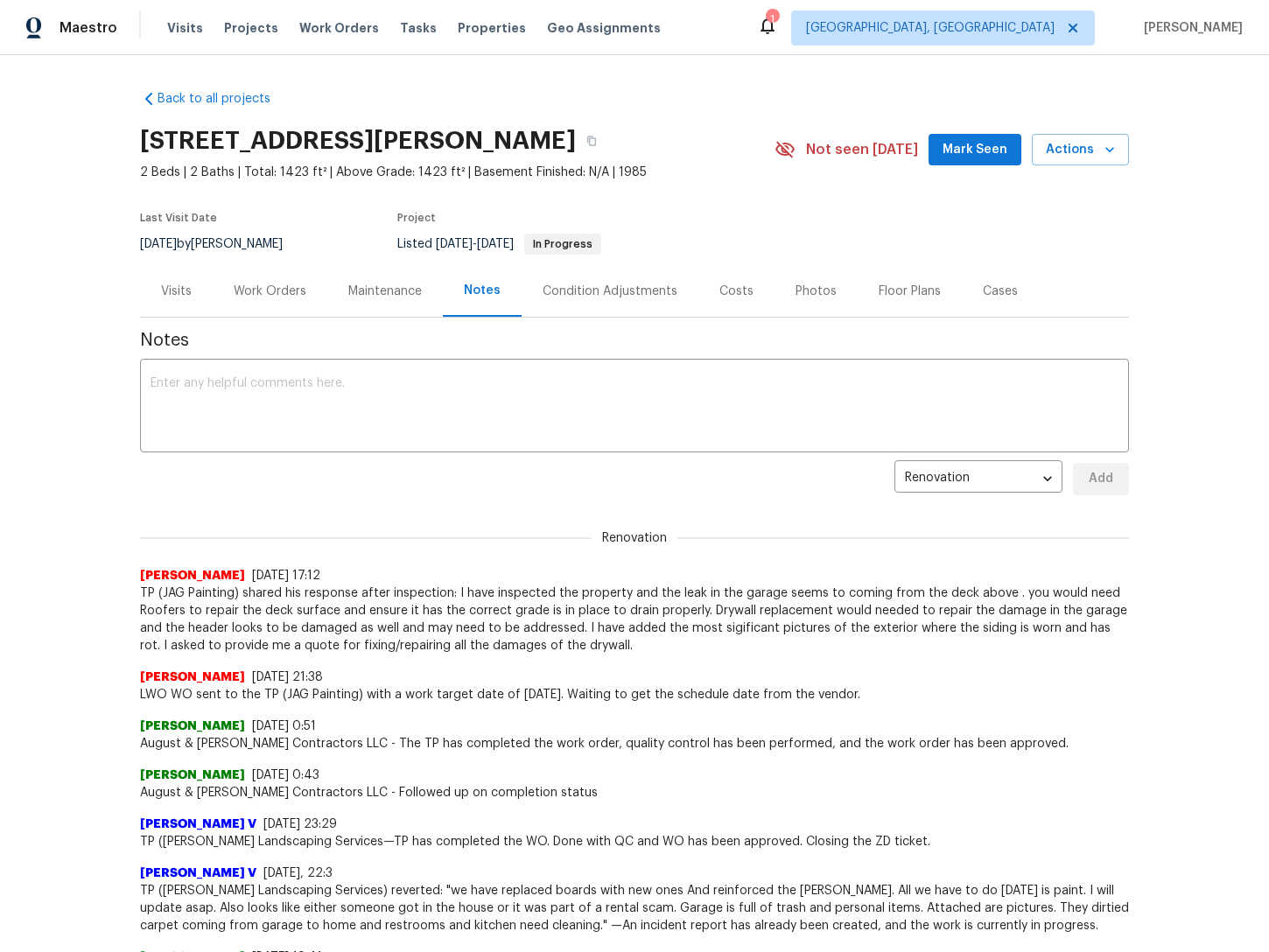
click at [358, 290] on div "Maintenance" at bounding box center [385, 292] width 73 height 18
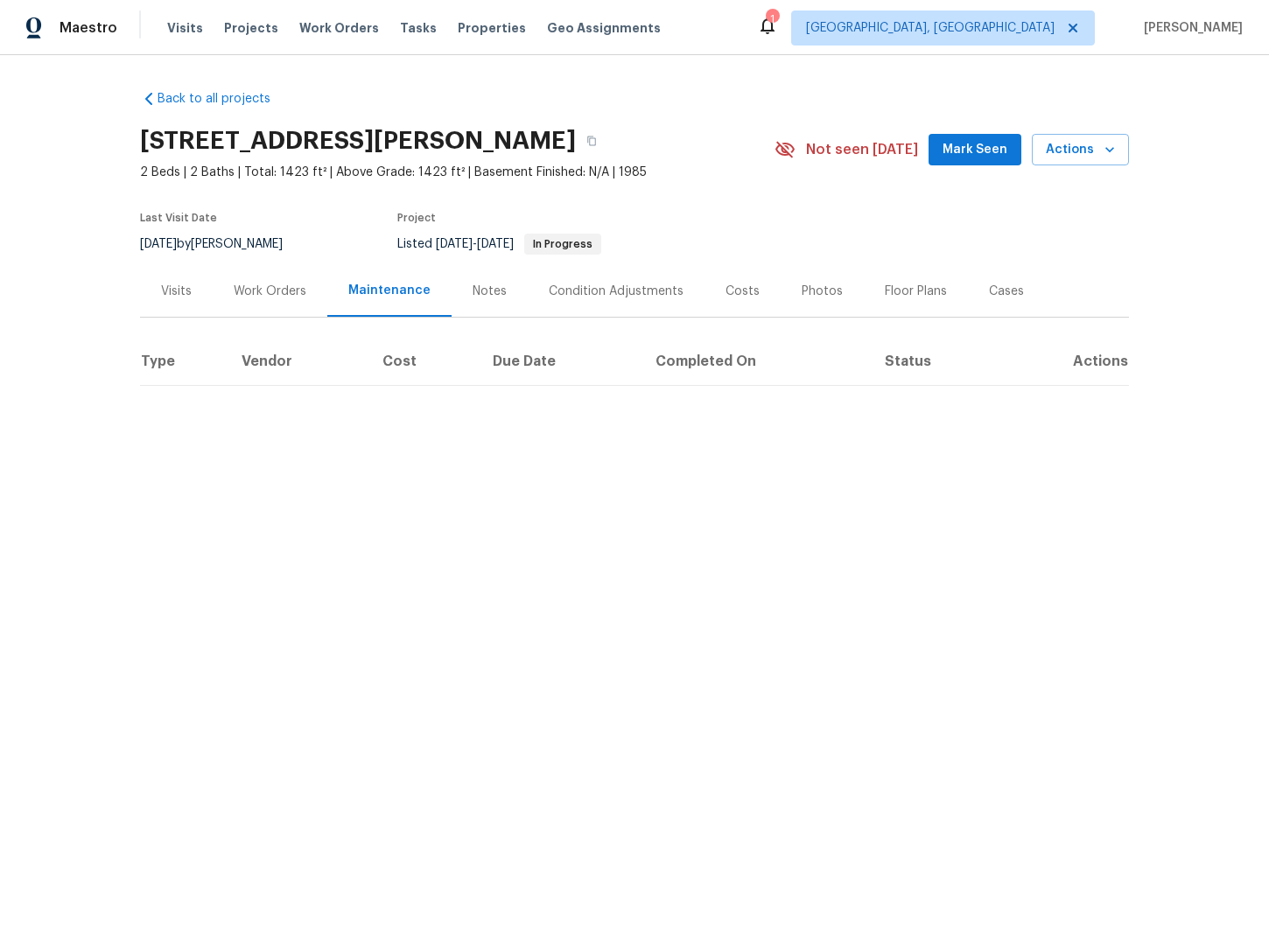
click at [248, 289] on div "Work Orders" at bounding box center [270, 292] width 72 height 18
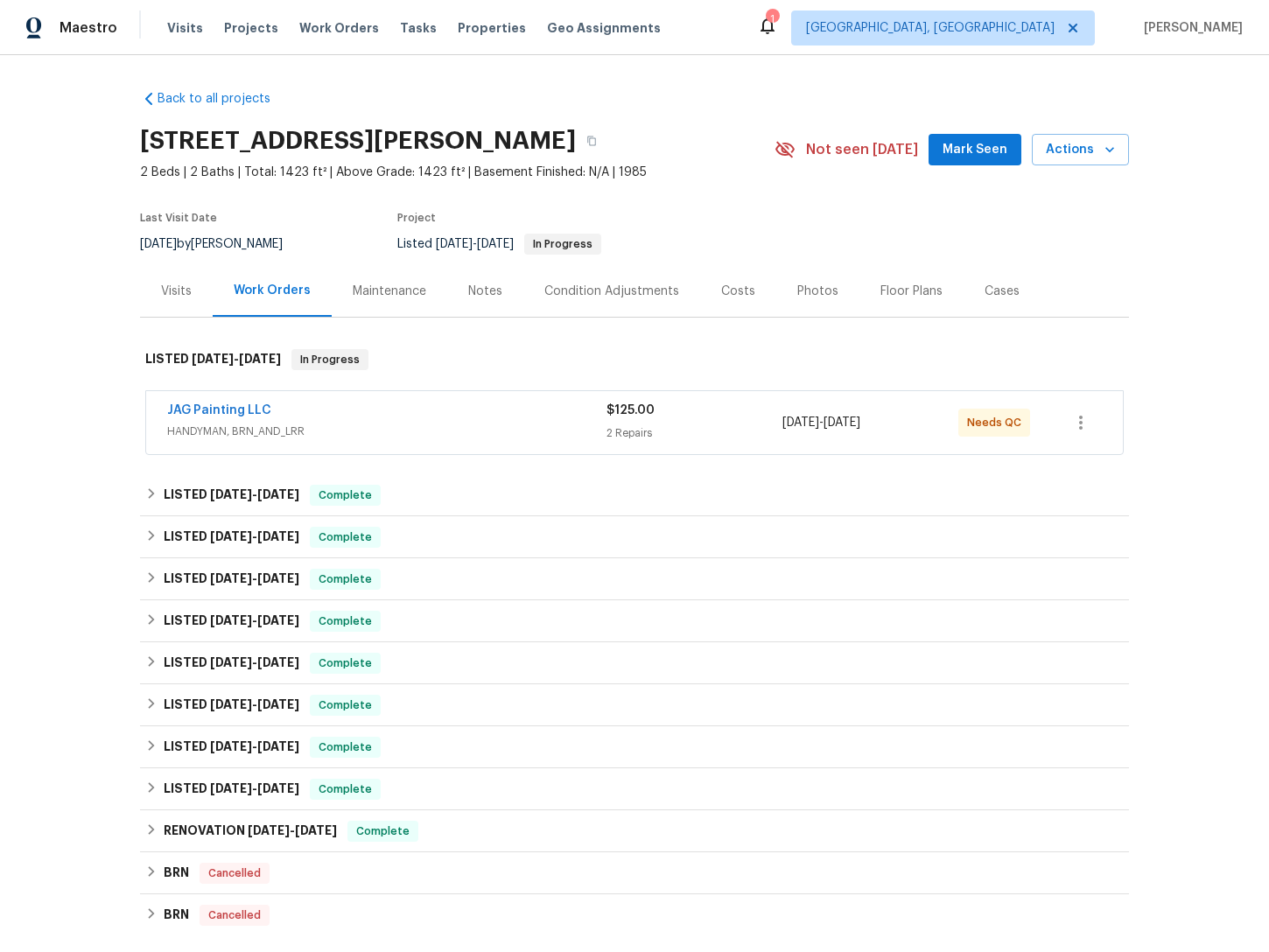
click at [161, 289] on div "Visits" at bounding box center [176, 291] width 72 height 52
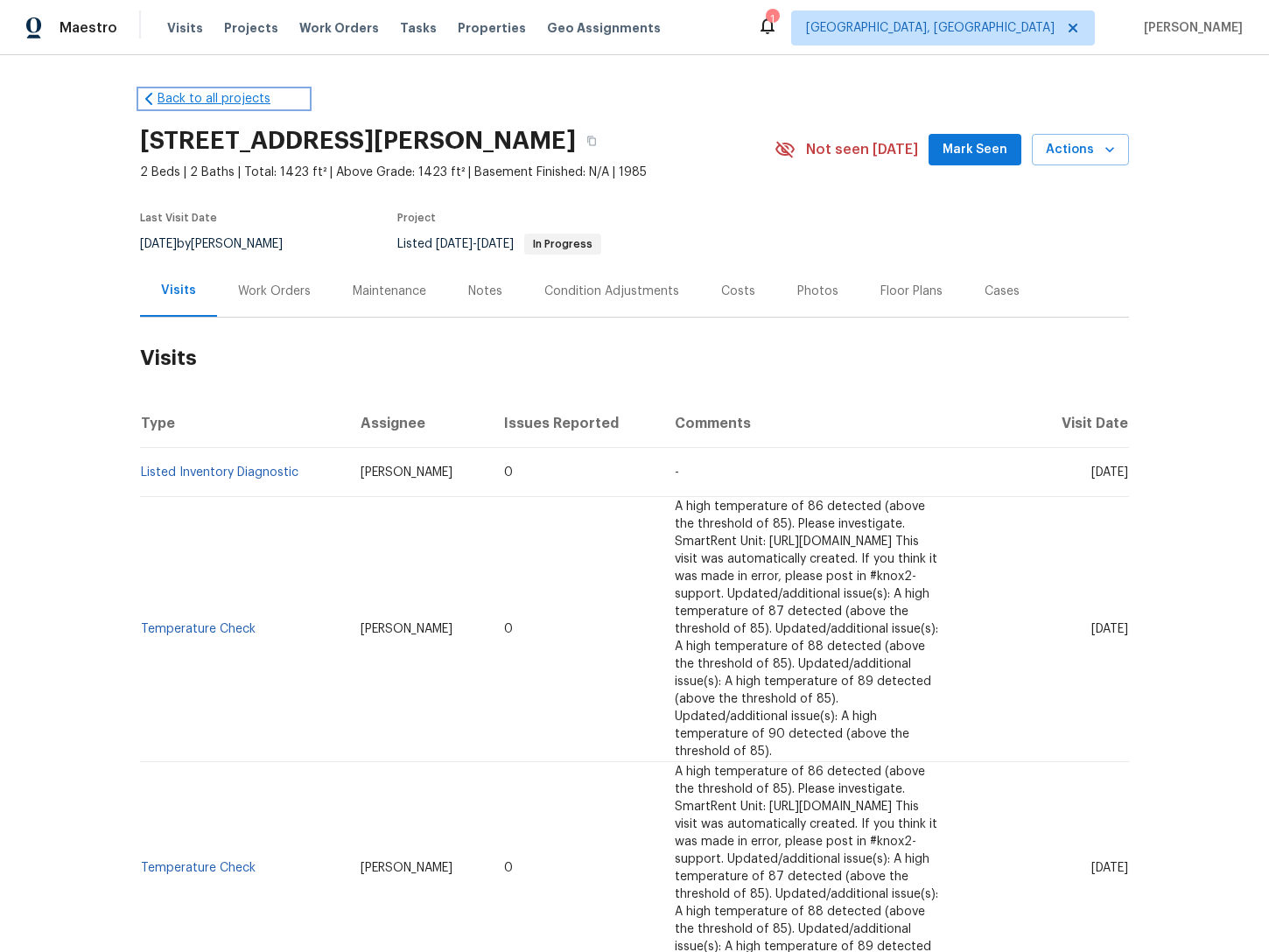
click at [188, 93] on link "Back to all projects" at bounding box center [224, 99] width 168 height 18
